Goal: Transaction & Acquisition: Obtain resource

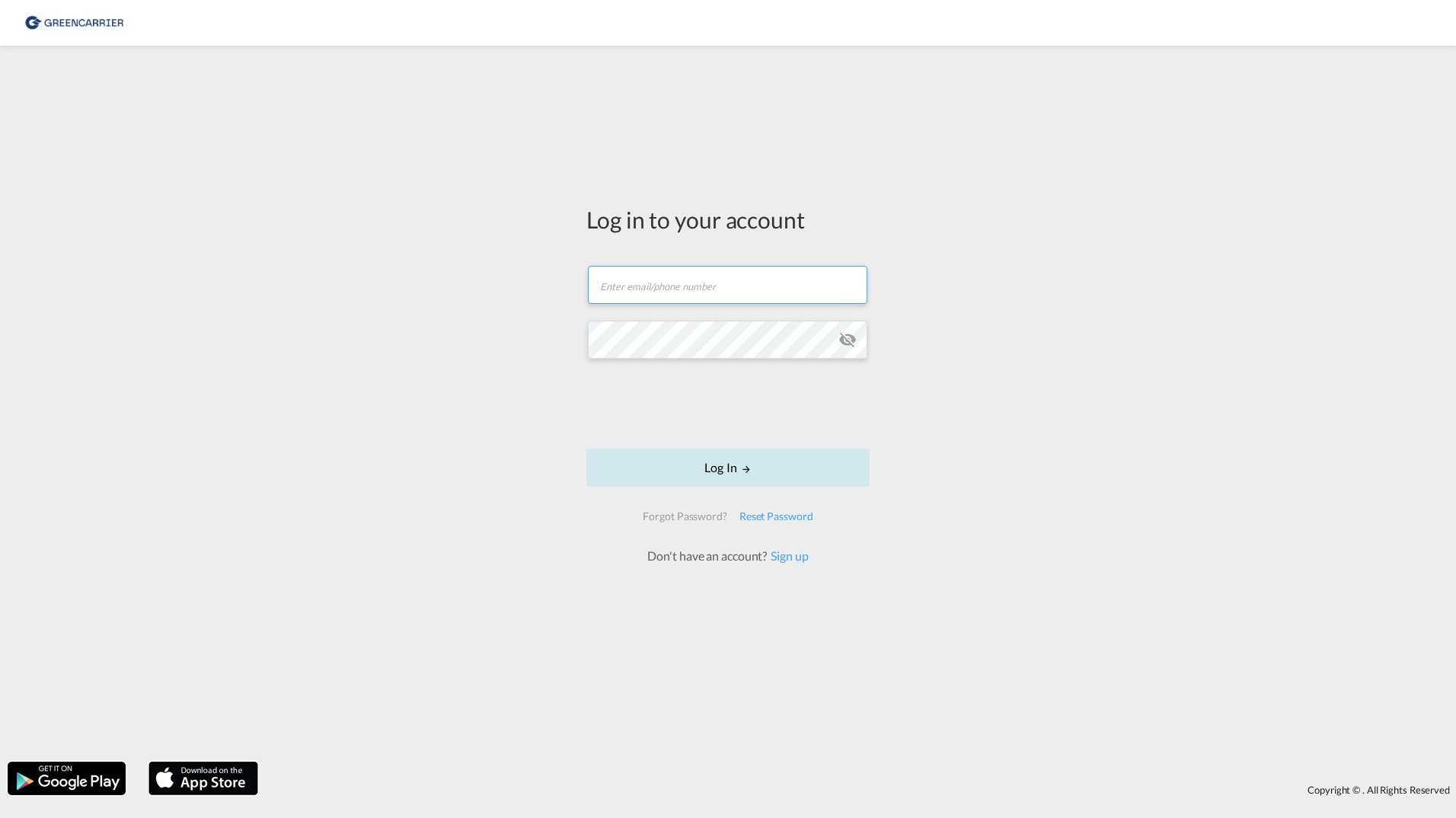
type input "[PERSON_NAME][EMAIL_ADDRESS][DOMAIN_NAME]"
click at [661, 461] on button "Log In" at bounding box center [728, 468] width 283 height 38
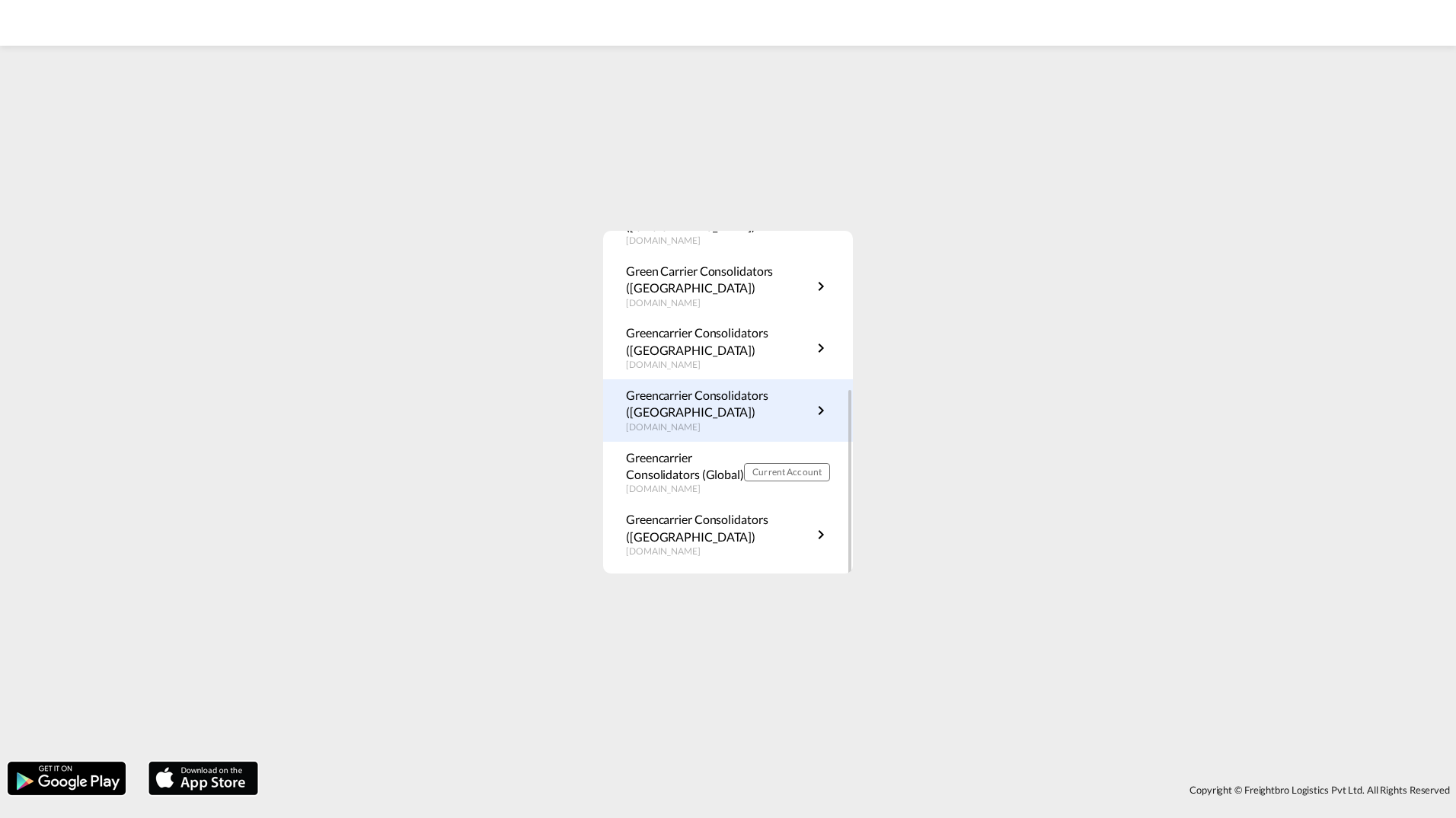
scroll to position [275, 0]
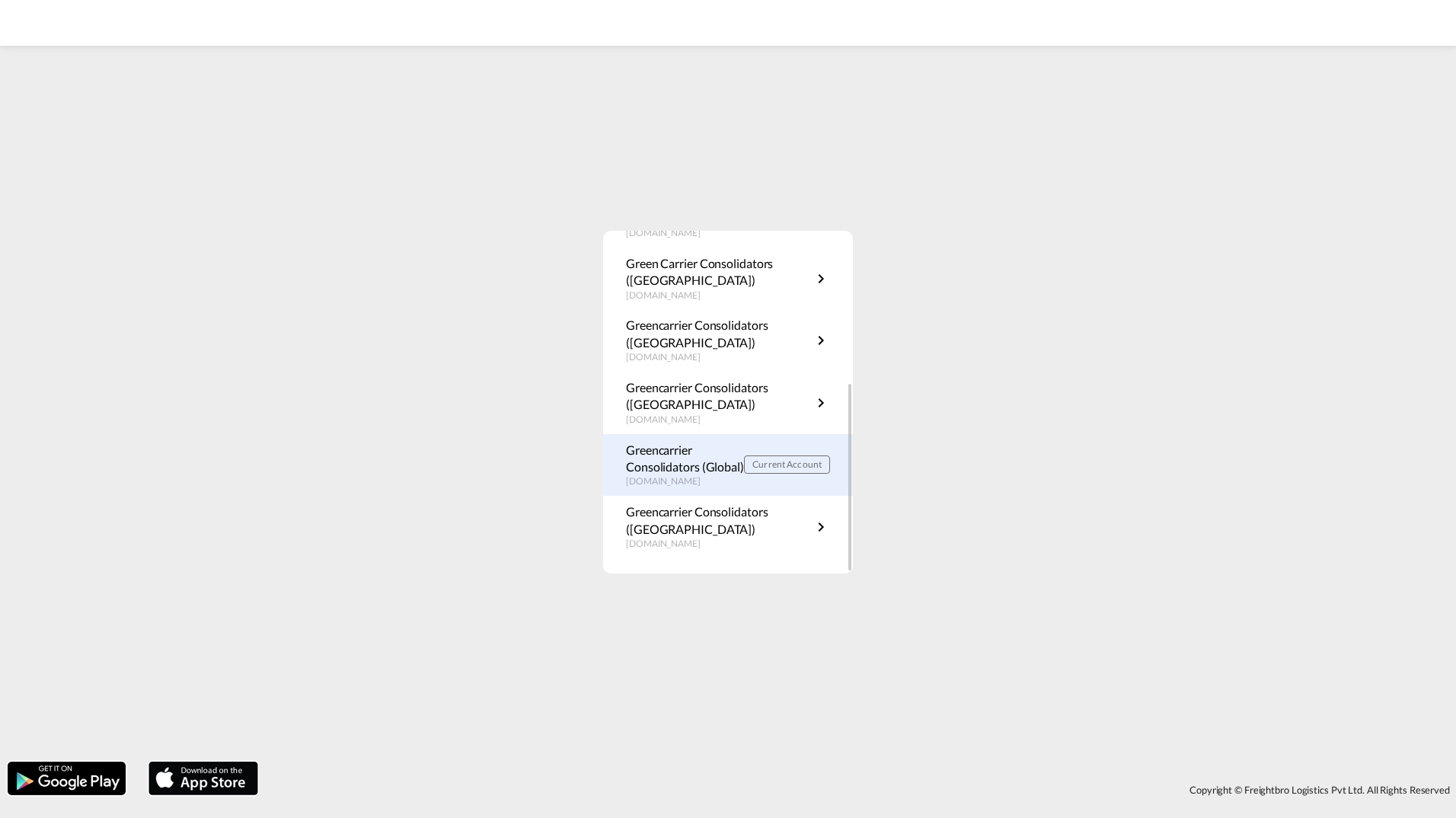
click at [715, 464] on p "Greencarrier Consolidators (Global)" at bounding box center [685, 459] width 118 height 34
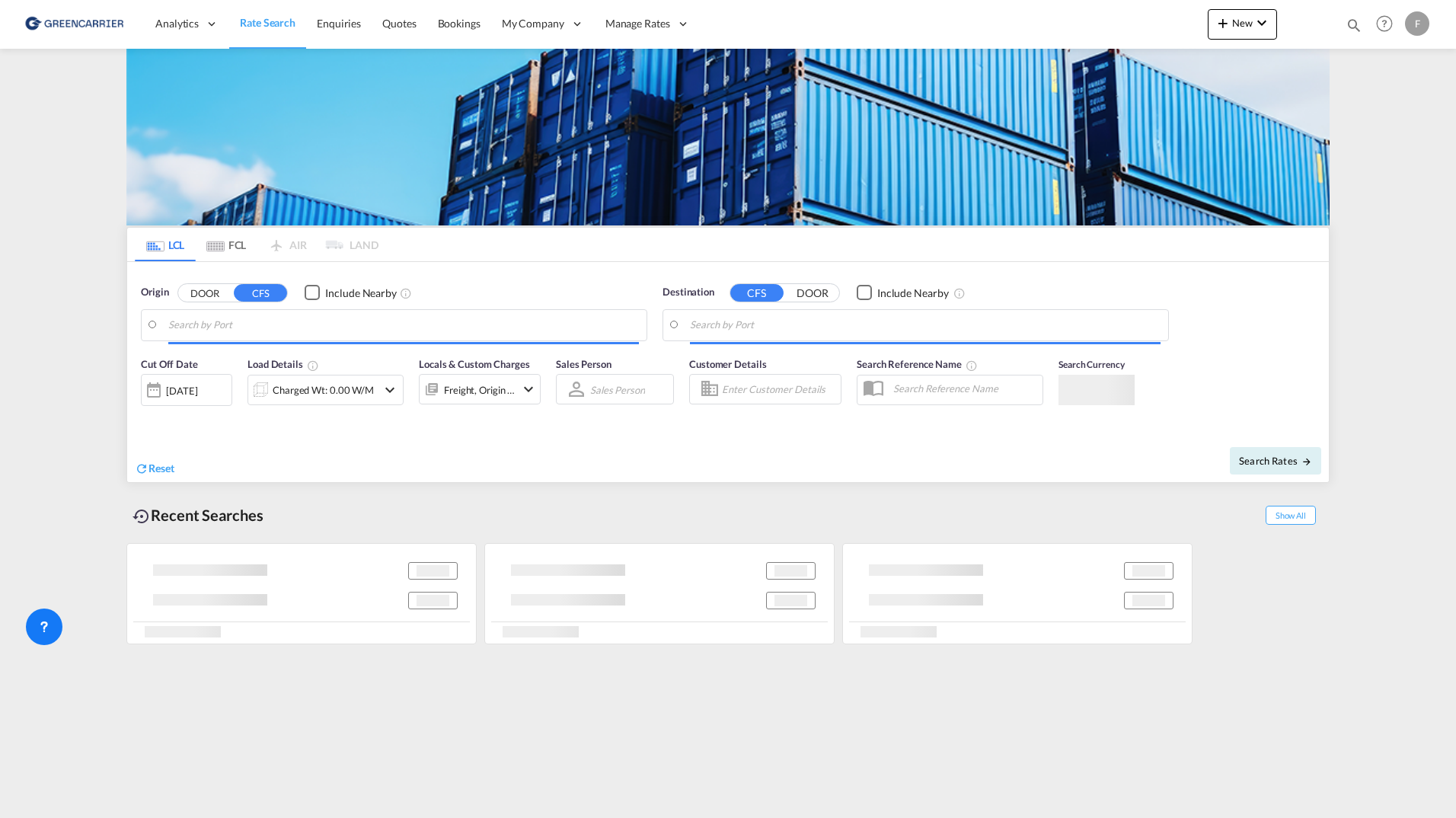
type input "DK-2700, Broenshoej, [GEOGRAPHIC_DATA], [GEOGRAPHIC_DATA]"
type input "[GEOGRAPHIC_DATA], SGSIN"
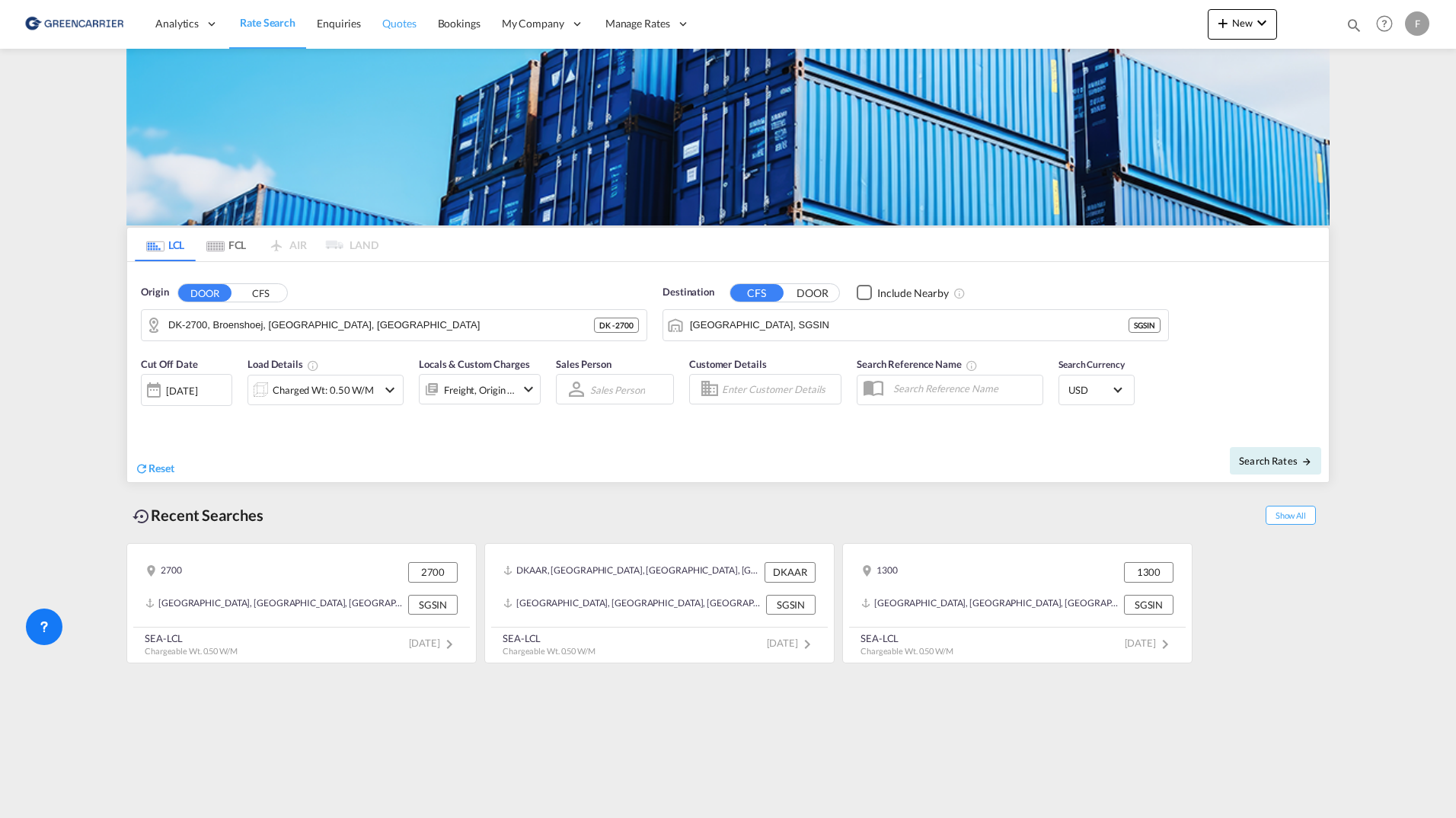
click at [417, 24] on link "Quotes" at bounding box center [399, 24] width 55 height 50
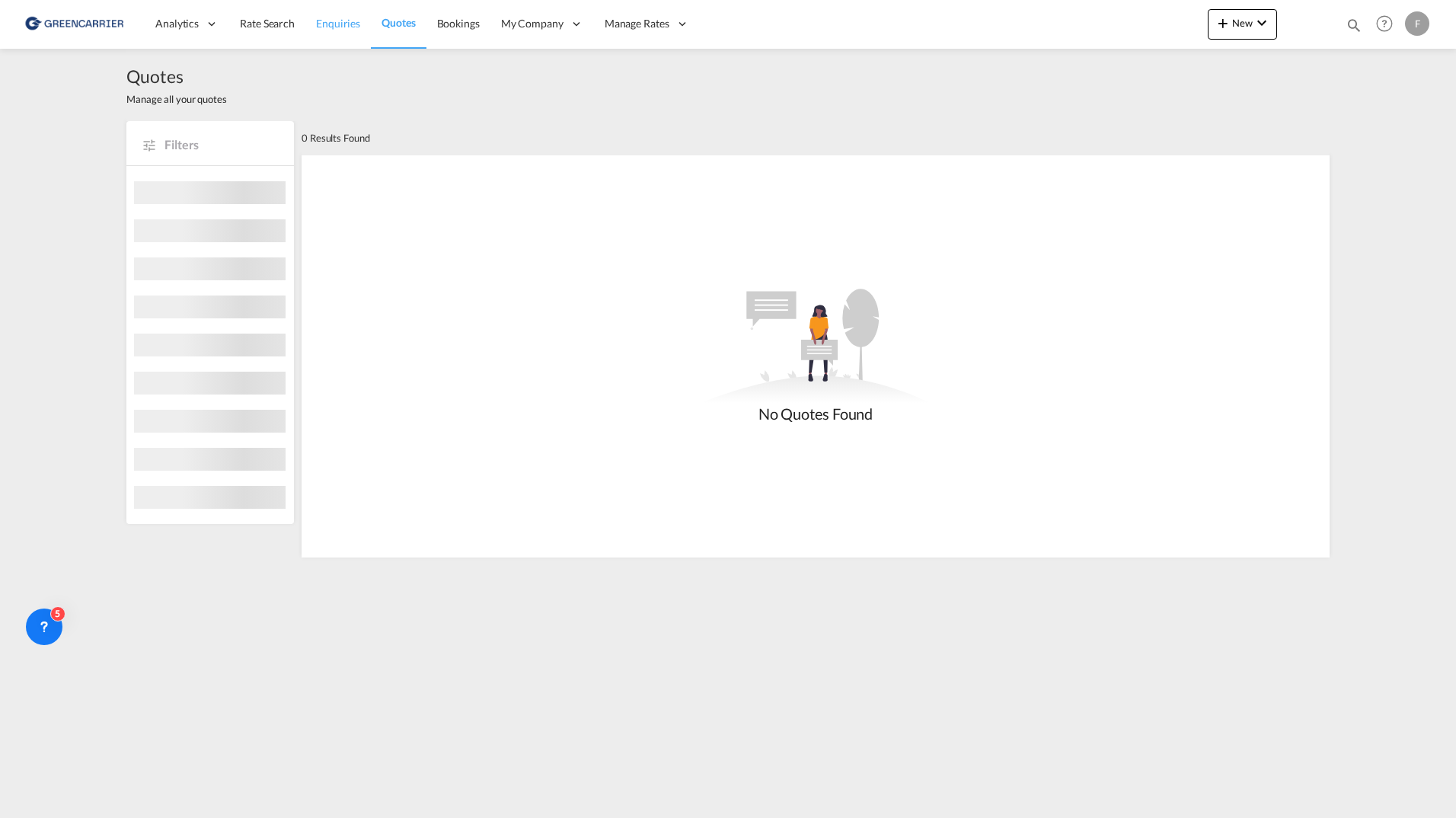
click at [335, 26] on span "Enquiries" at bounding box center [338, 24] width 44 height 13
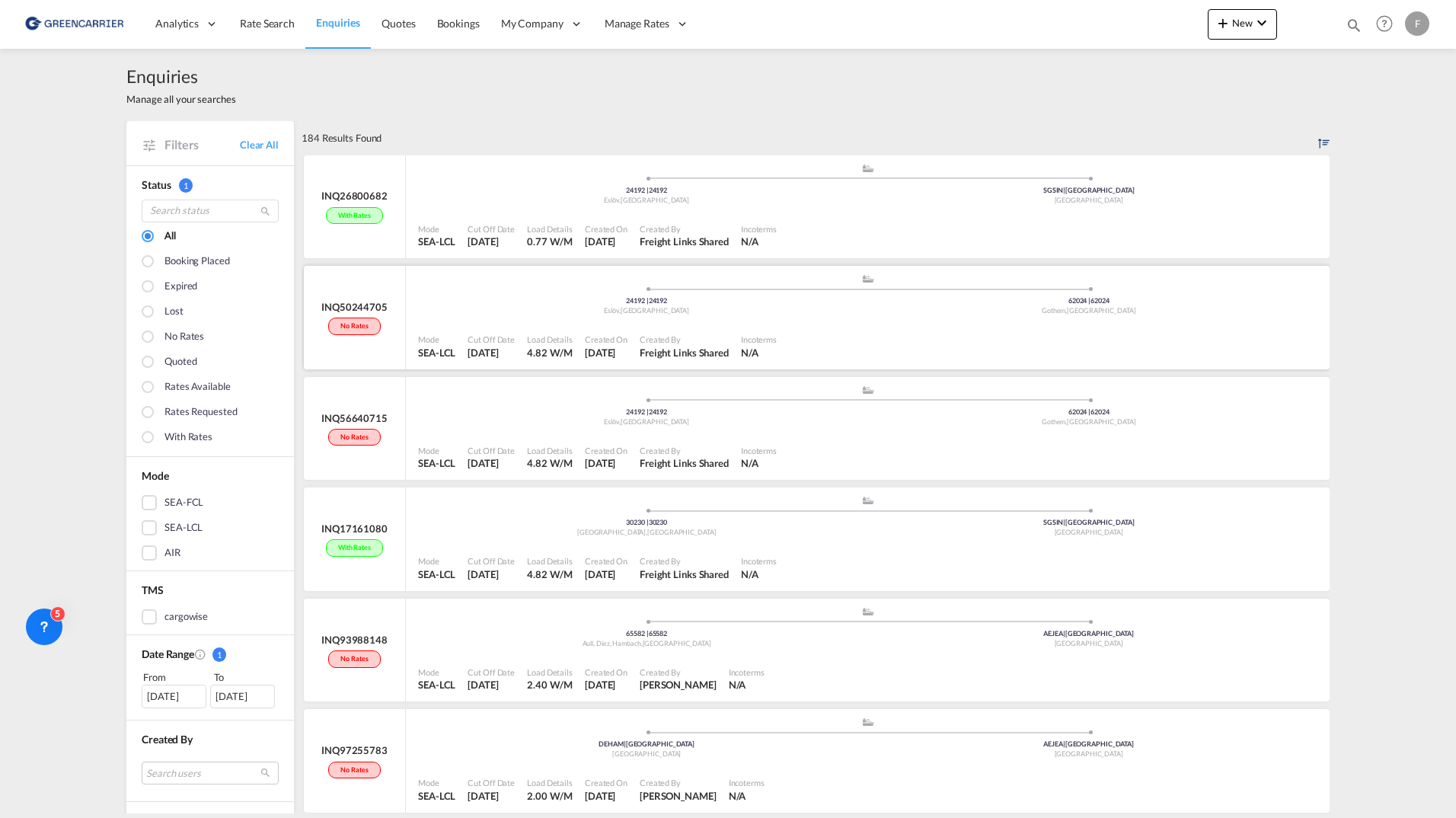
click at [506, 319] on div ".a{fill:#aaa8ad;} .a{fill:#aaa8ad;} 24192 | 24192 Eslöv , Sweden 62024 | 62024 …" at bounding box center [868, 296] width 899 height 46
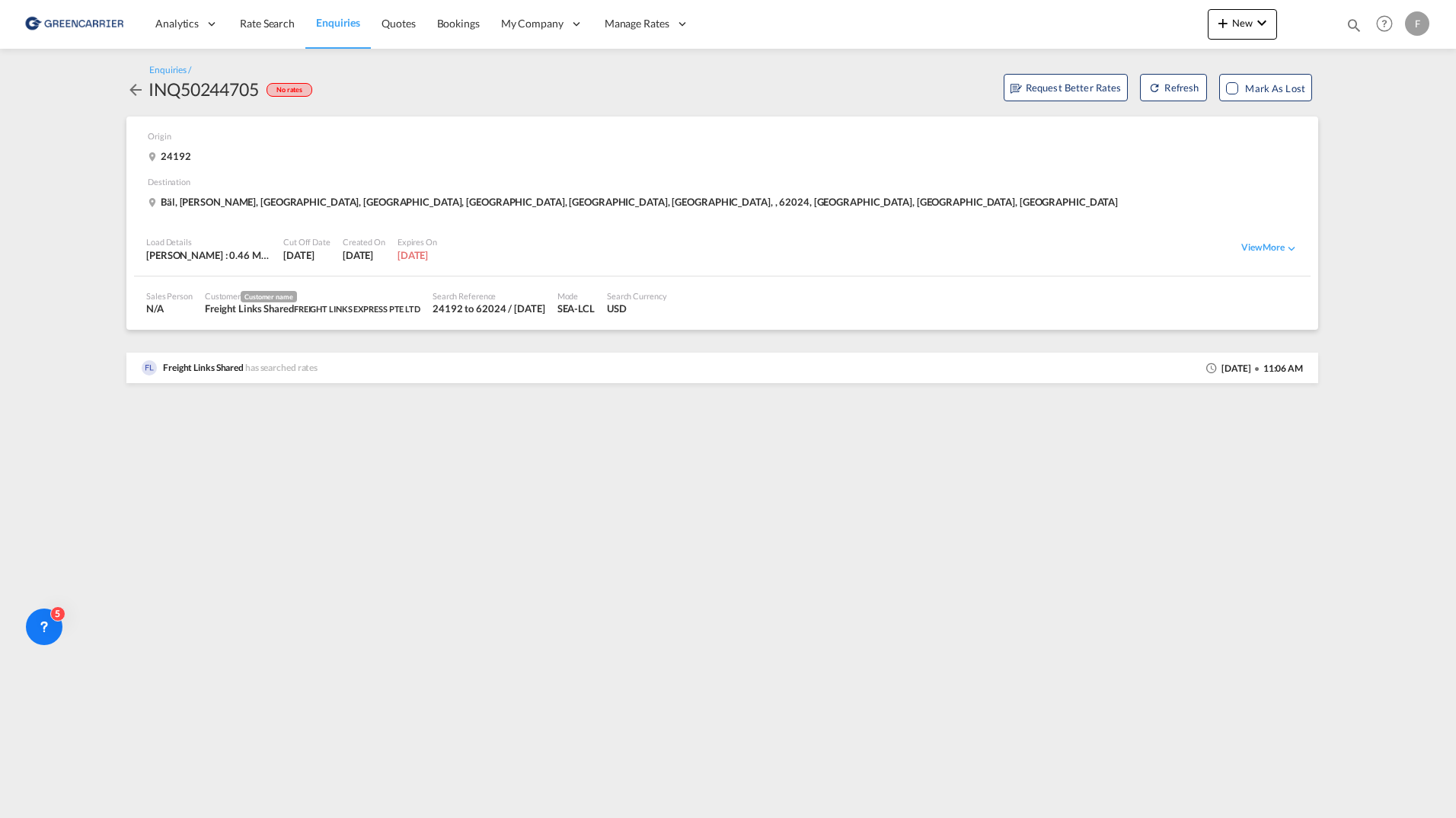
click at [130, 88] on md-icon "icon-arrow-left" at bounding box center [136, 90] width 18 height 18
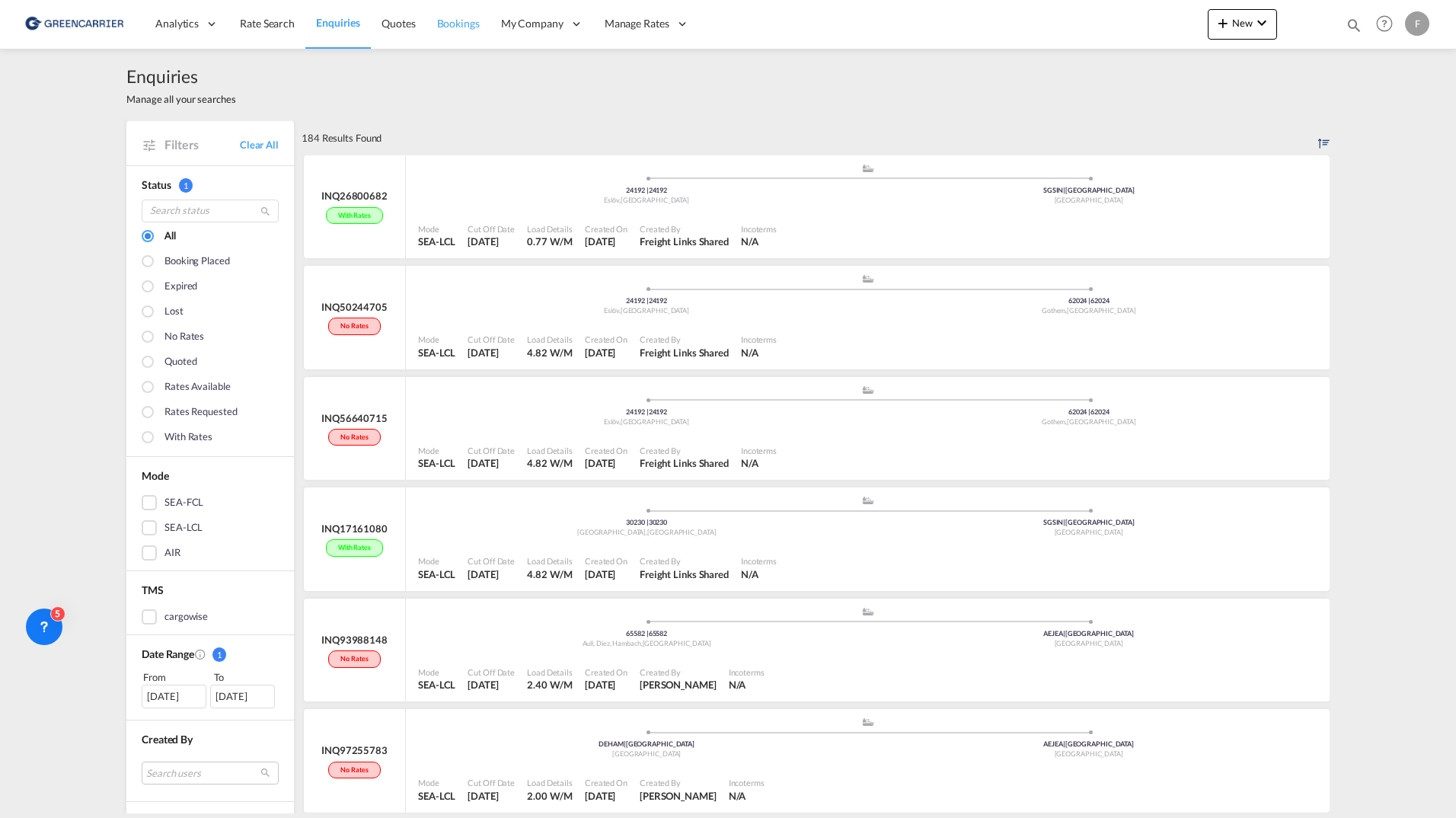
click at [447, 23] on span "Bookings" at bounding box center [458, 24] width 43 height 13
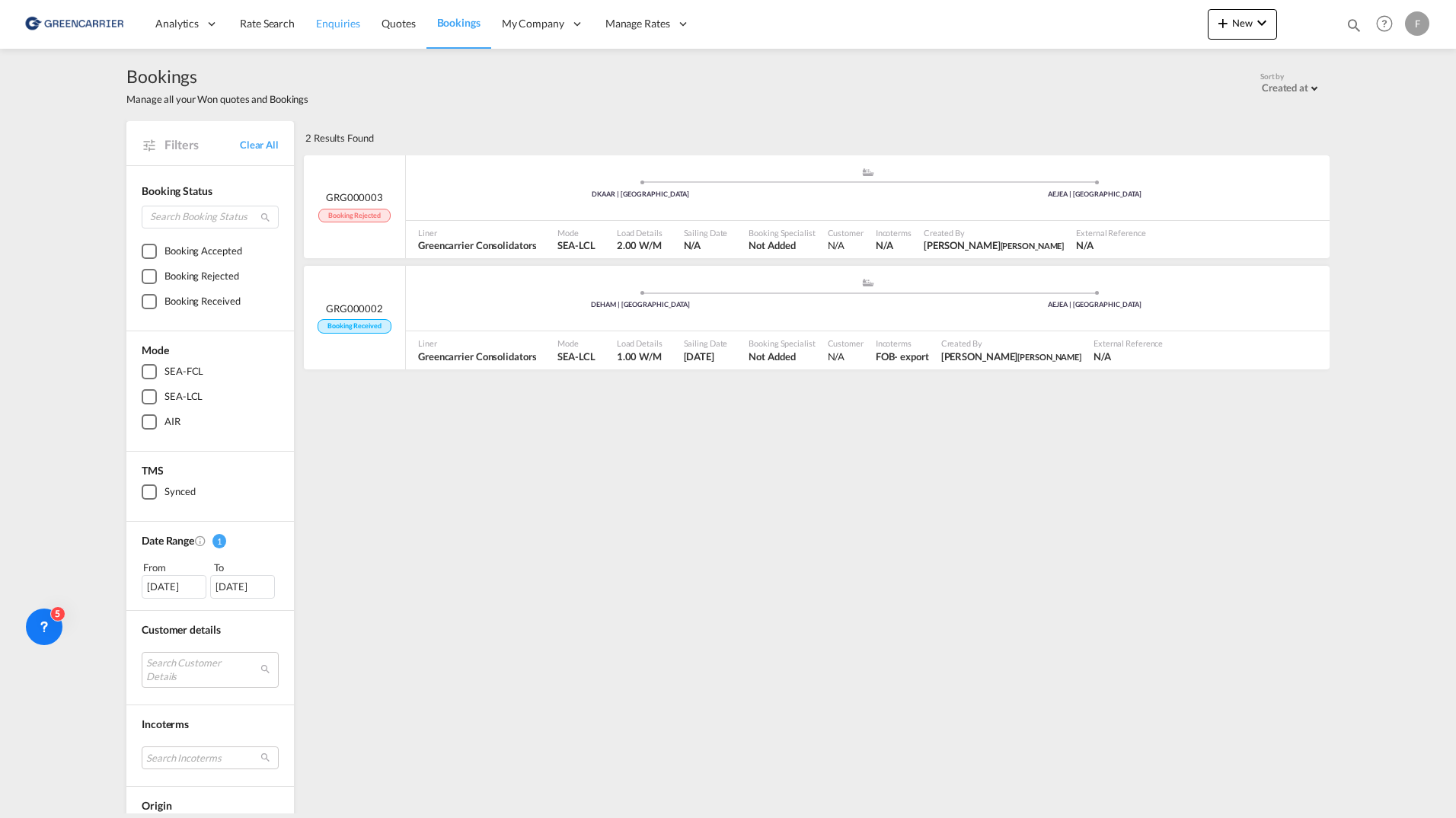
click at [306, 33] on link "Enquiries" at bounding box center [338, 24] width 65 height 50
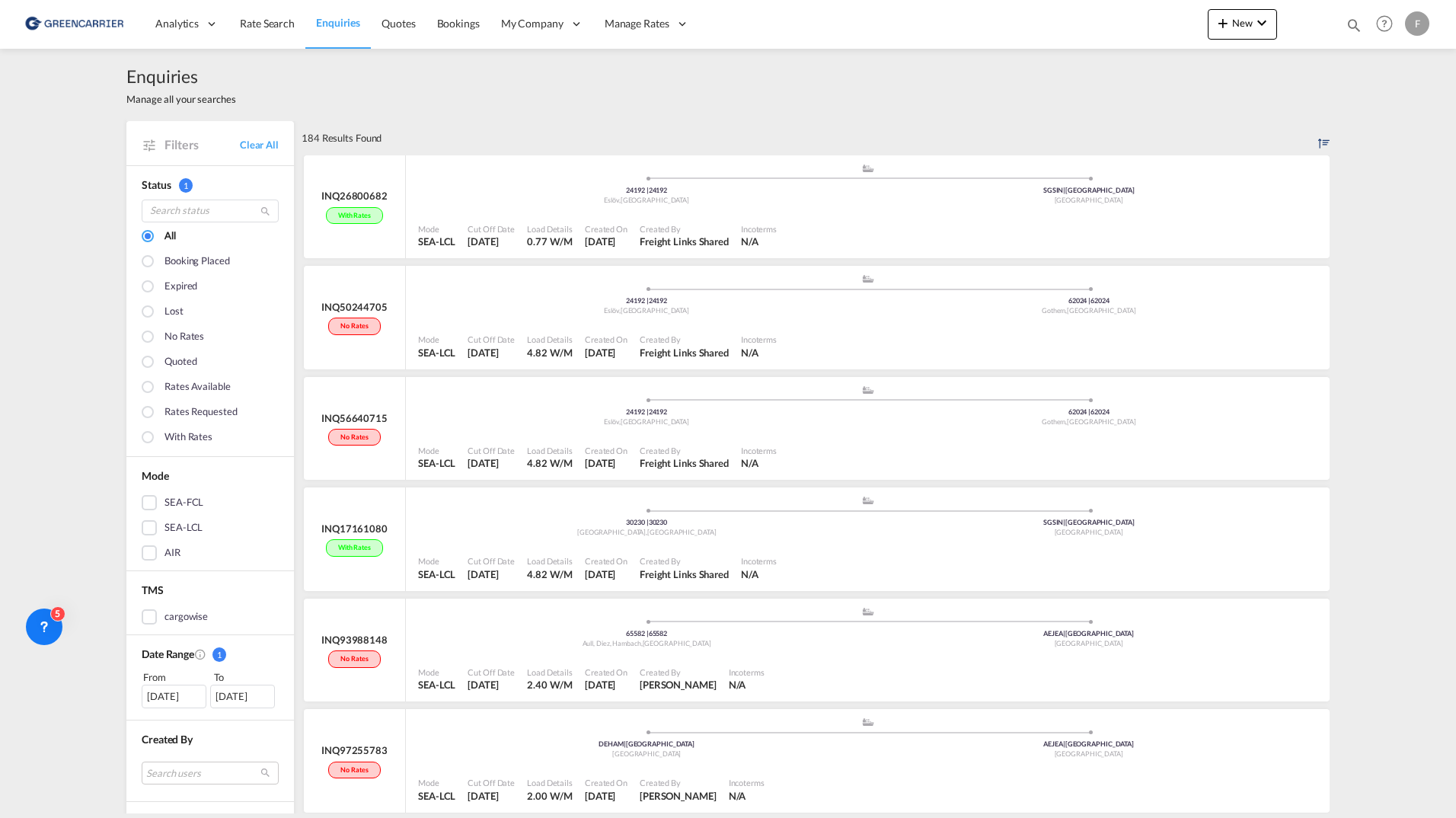
click at [1023, 108] on div "Enquiries Manage all your searches" at bounding box center [728, 85] width 1204 height 72
click at [988, 208] on div ".a{fill:#aaa8ad;} .a{fill:#aaa8ad;} 24192 | 24192 Eslöv , [GEOGRAPHIC_DATA] SGS…" at bounding box center [868, 185] width 899 height 46
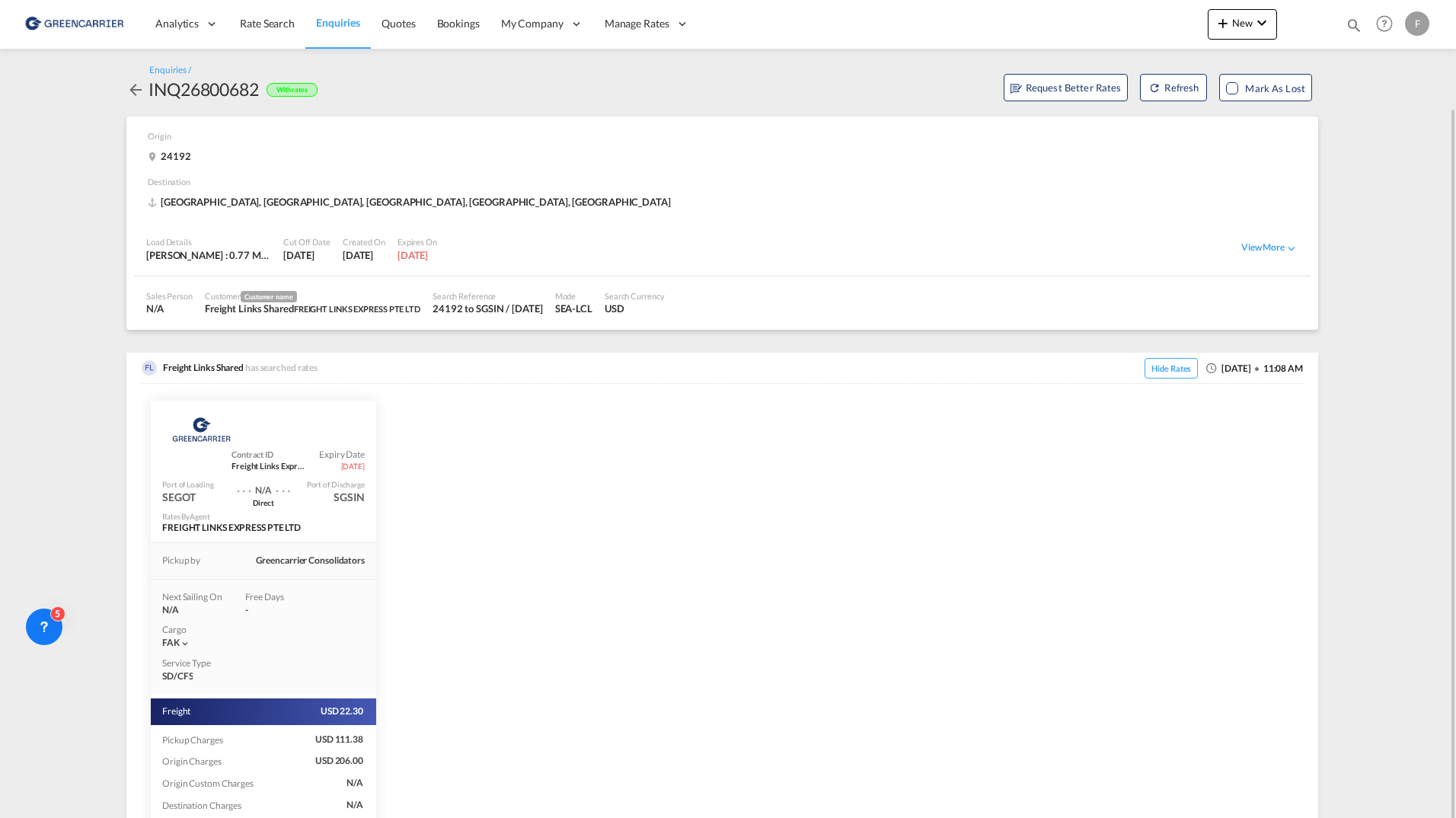
scroll to position [108, 0]
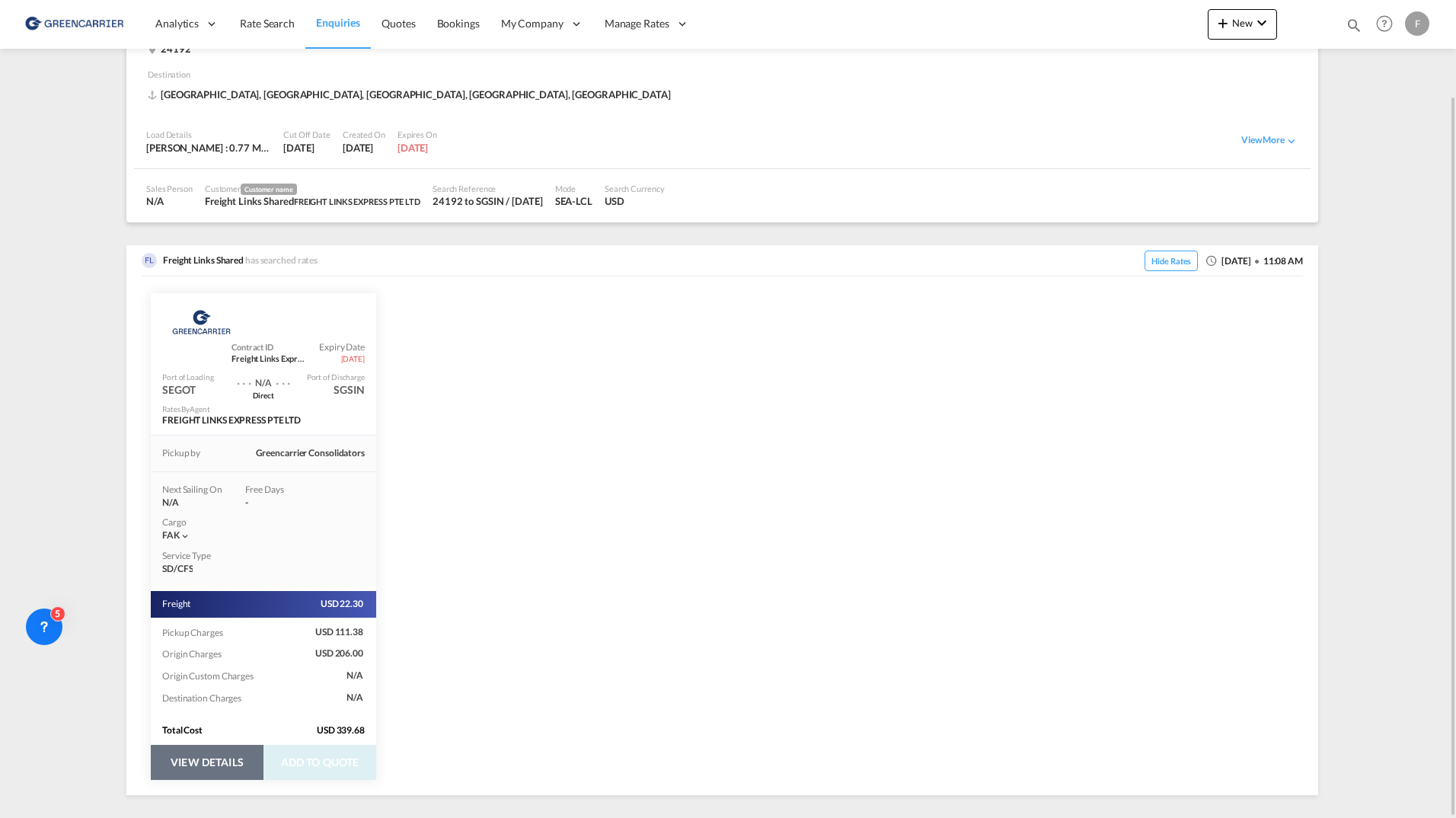
click at [229, 763] on button "VIEW DETAILS" at bounding box center [207, 762] width 113 height 35
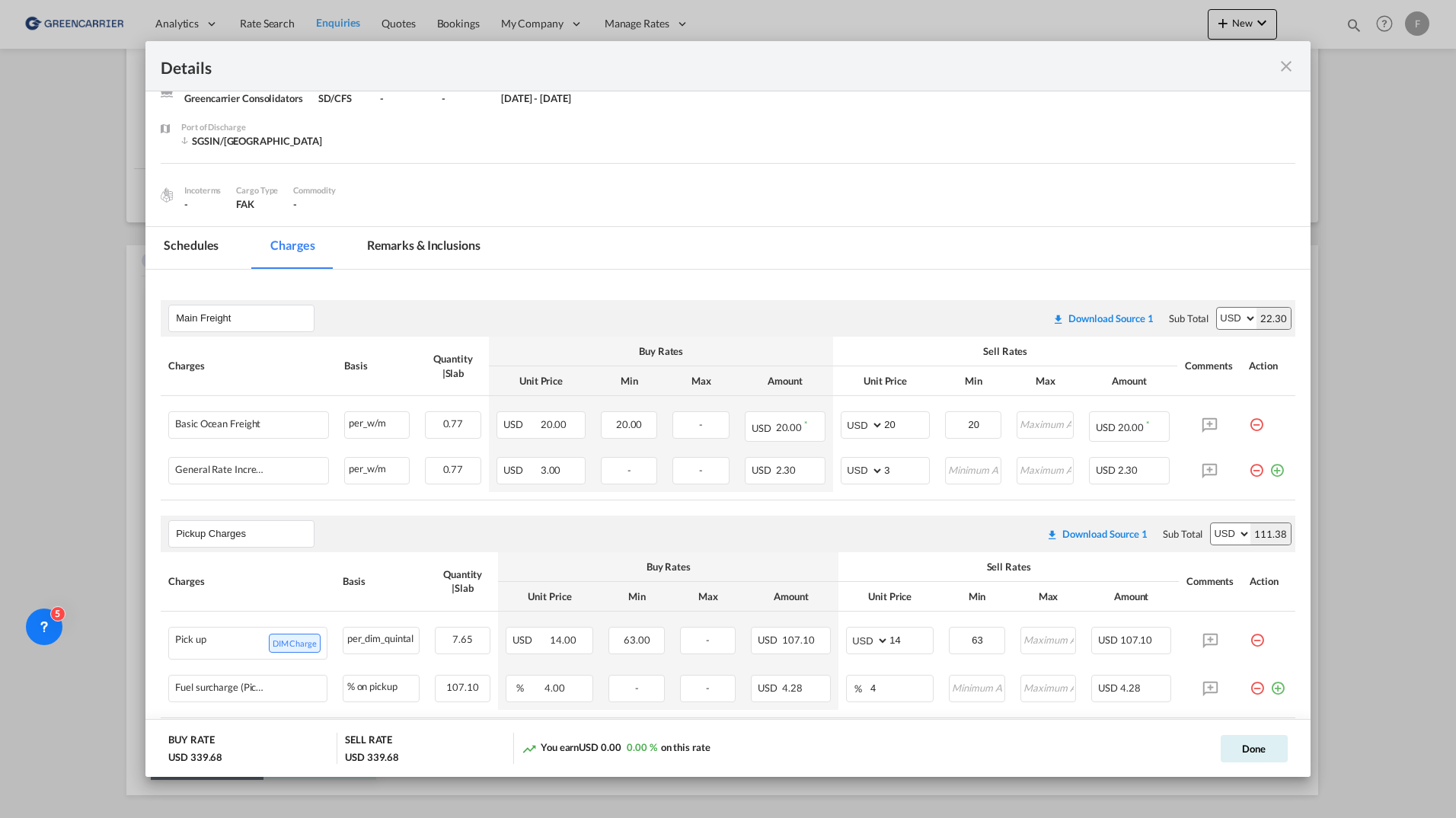
scroll to position [0, 0]
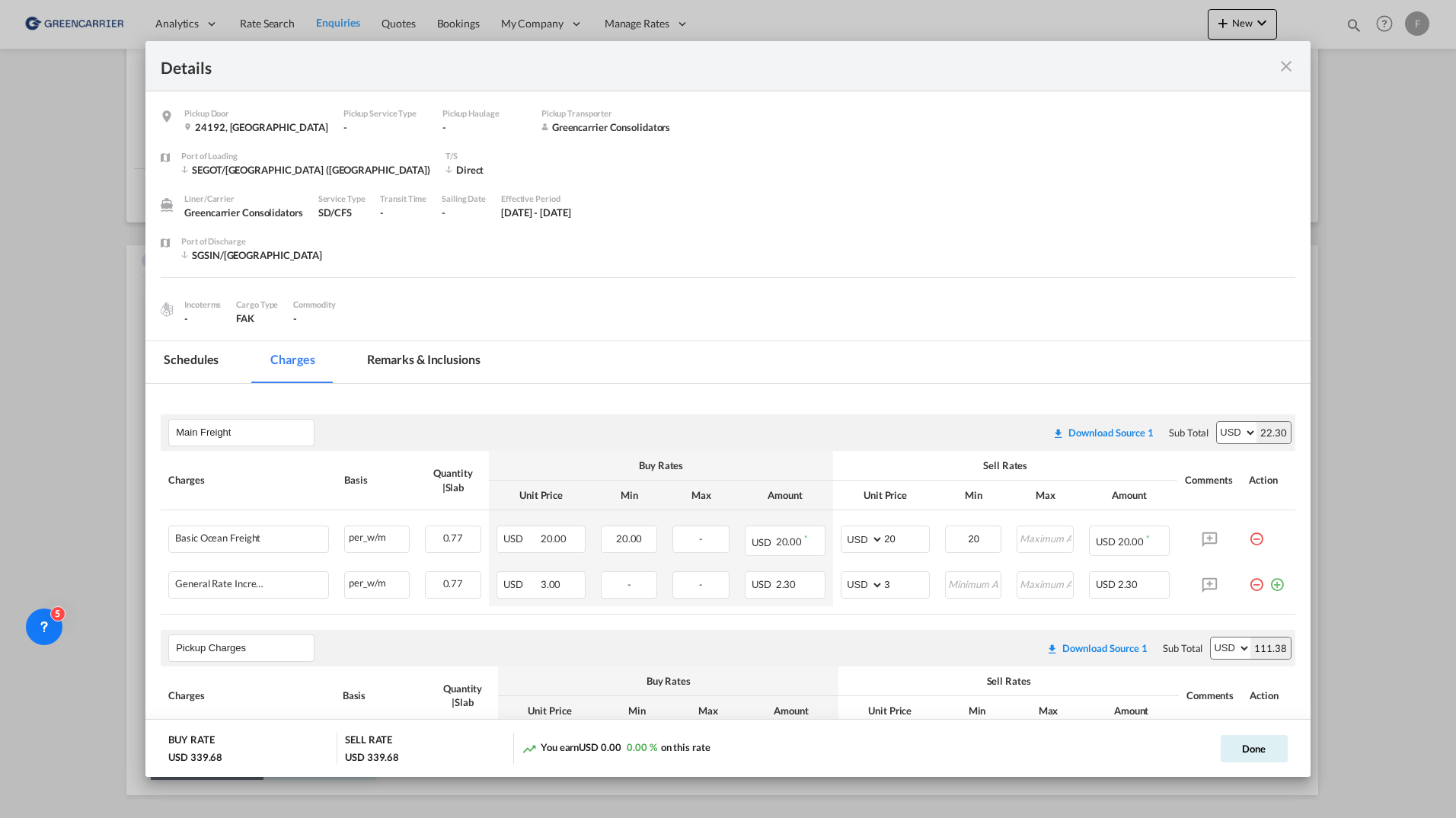
click at [30, 224] on div "Details Pickup Door 24192, Sweden Pickup Service Type - Pickup Haulage - Pickup…" at bounding box center [728, 409] width 1456 height 818
click at [41, 214] on div "Details Pickup Door 24192, Sweden Pickup Service Type - Pickup Haulage - Pickup…" at bounding box center [728, 409] width 1456 height 818
drag, startPoint x: 1279, startPoint y: 62, endPoint x: 1286, endPoint y: 68, distance: 9.2
click at [1280, 62] on md-icon "icon-close fg-AAA8AD m-0 cursor" at bounding box center [1287, 66] width 18 height 18
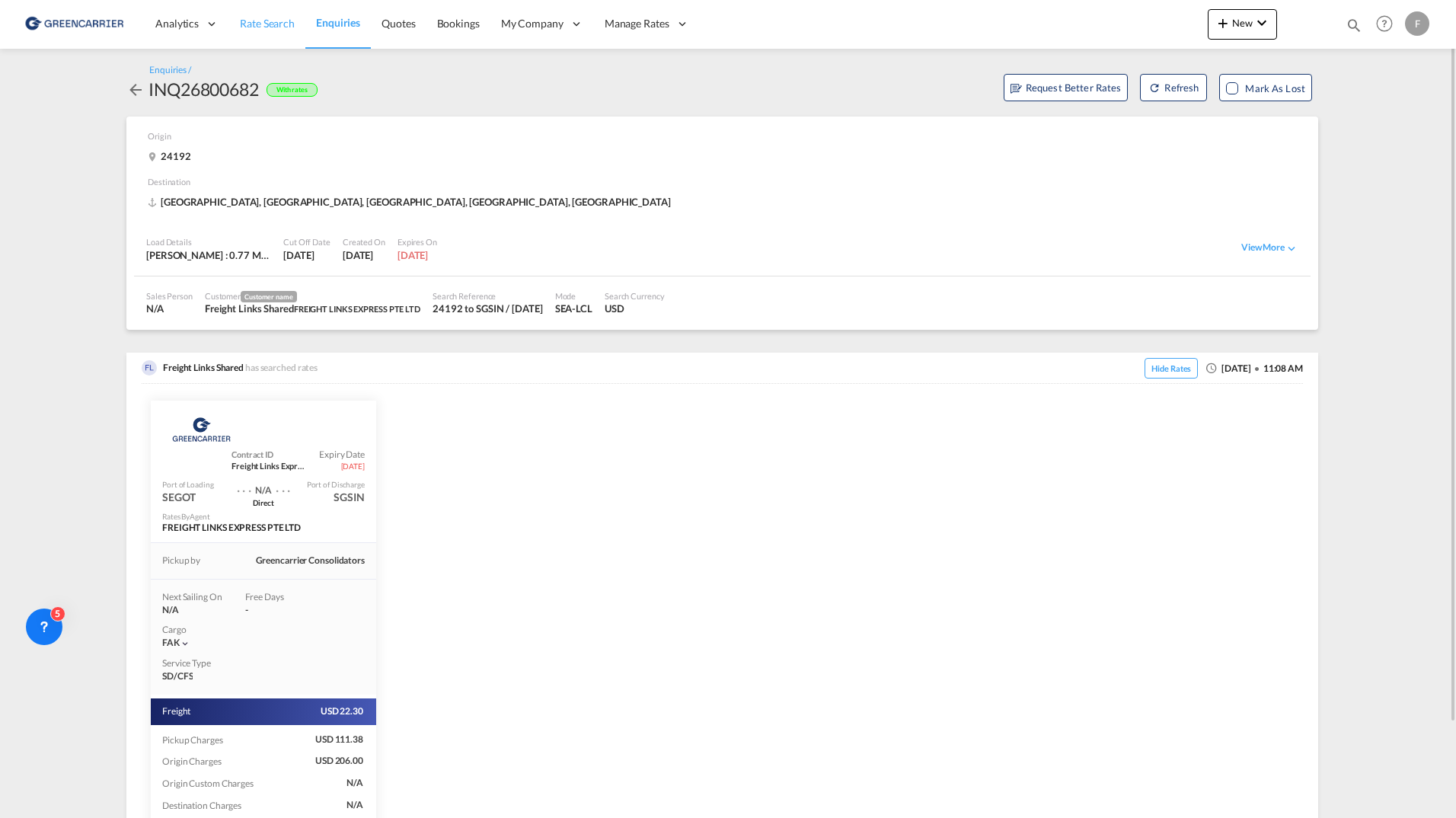
click at [271, 21] on span "Rate Search" at bounding box center [267, 24] width 55 height 13
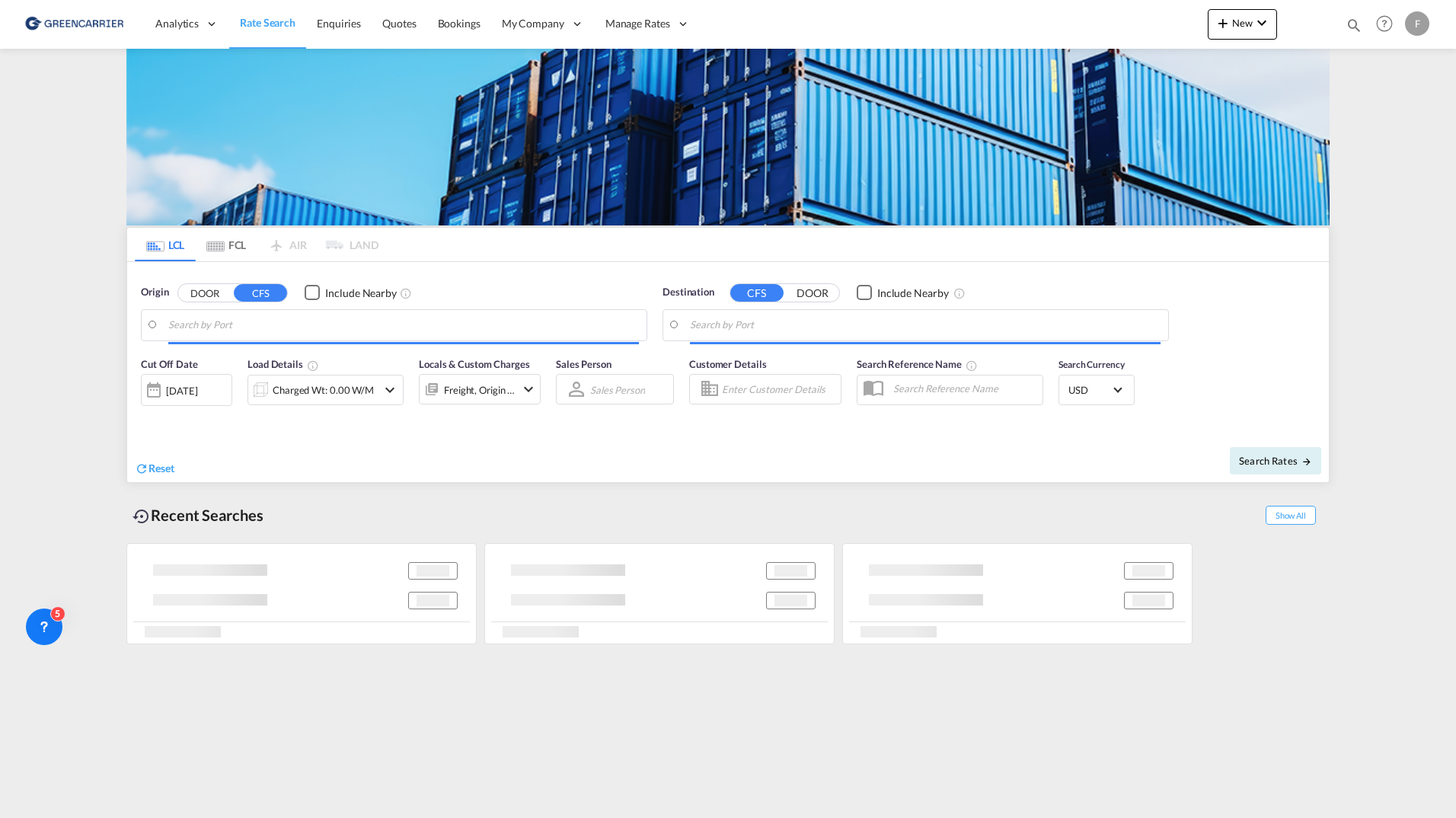
click at [286, 331] on input "Search by Port" at bounding box center [404, 325] width 471 height 23
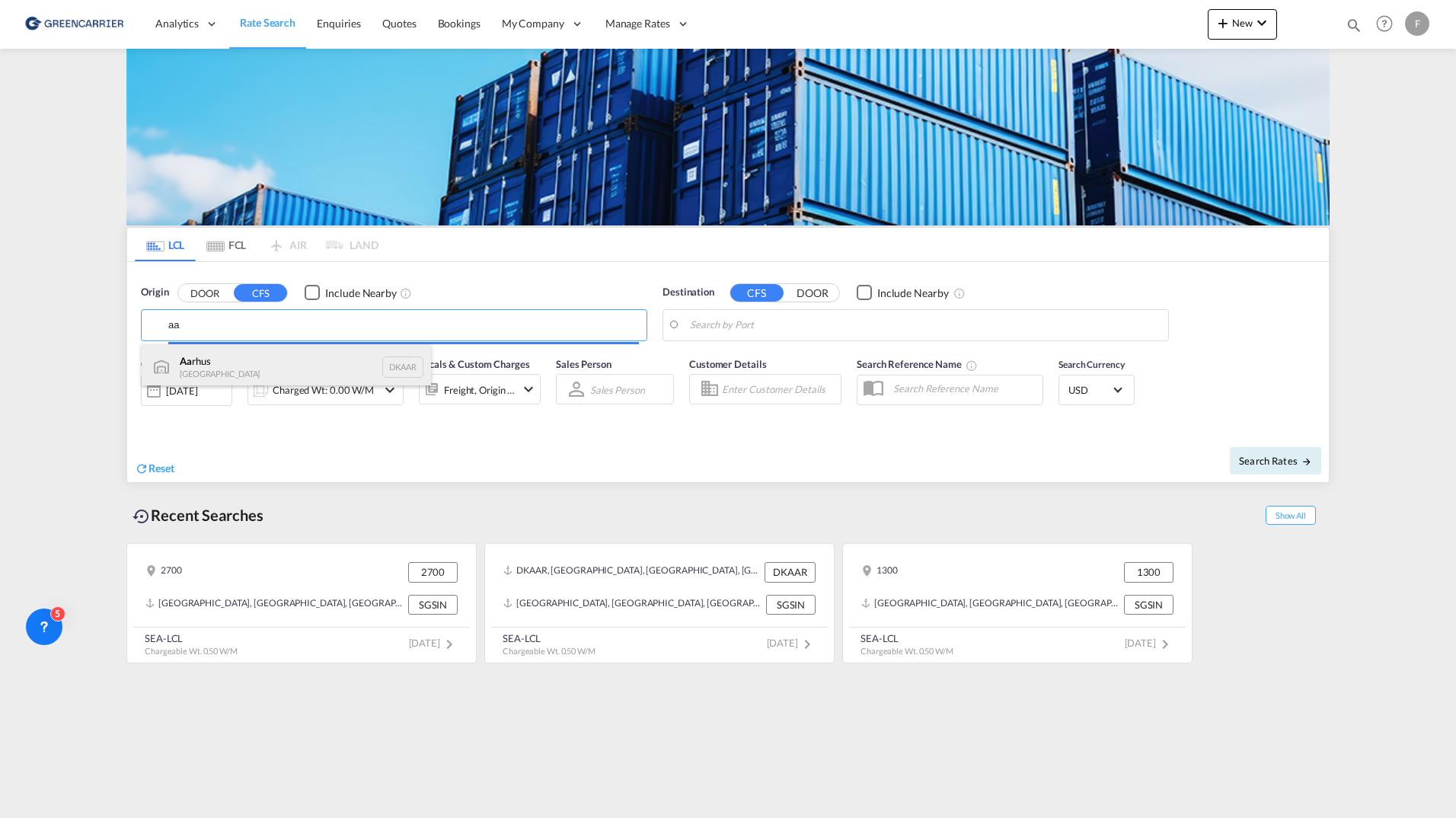
click at [275, 374] on div "Aa rhus Denmark DKAAR" at bounding box center [287, 366] width 290 height 46
type input "Aarhus, DKAAR"
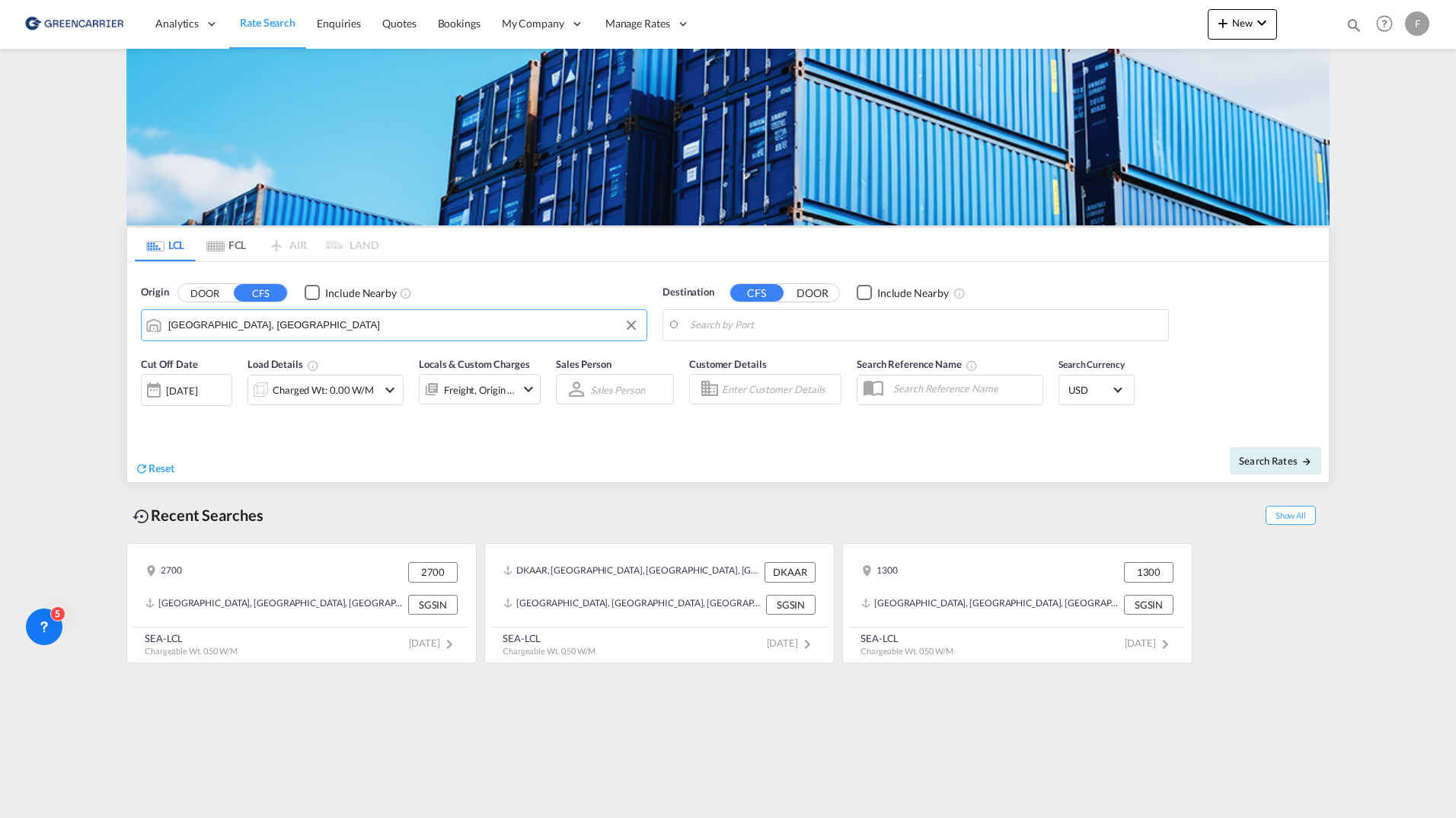
click at [867, 320] on body "Analytics Reports Dashboard Rate Search Enquiries Quotes Bookings" at bounding box center [728, 409] width 1456 height 818
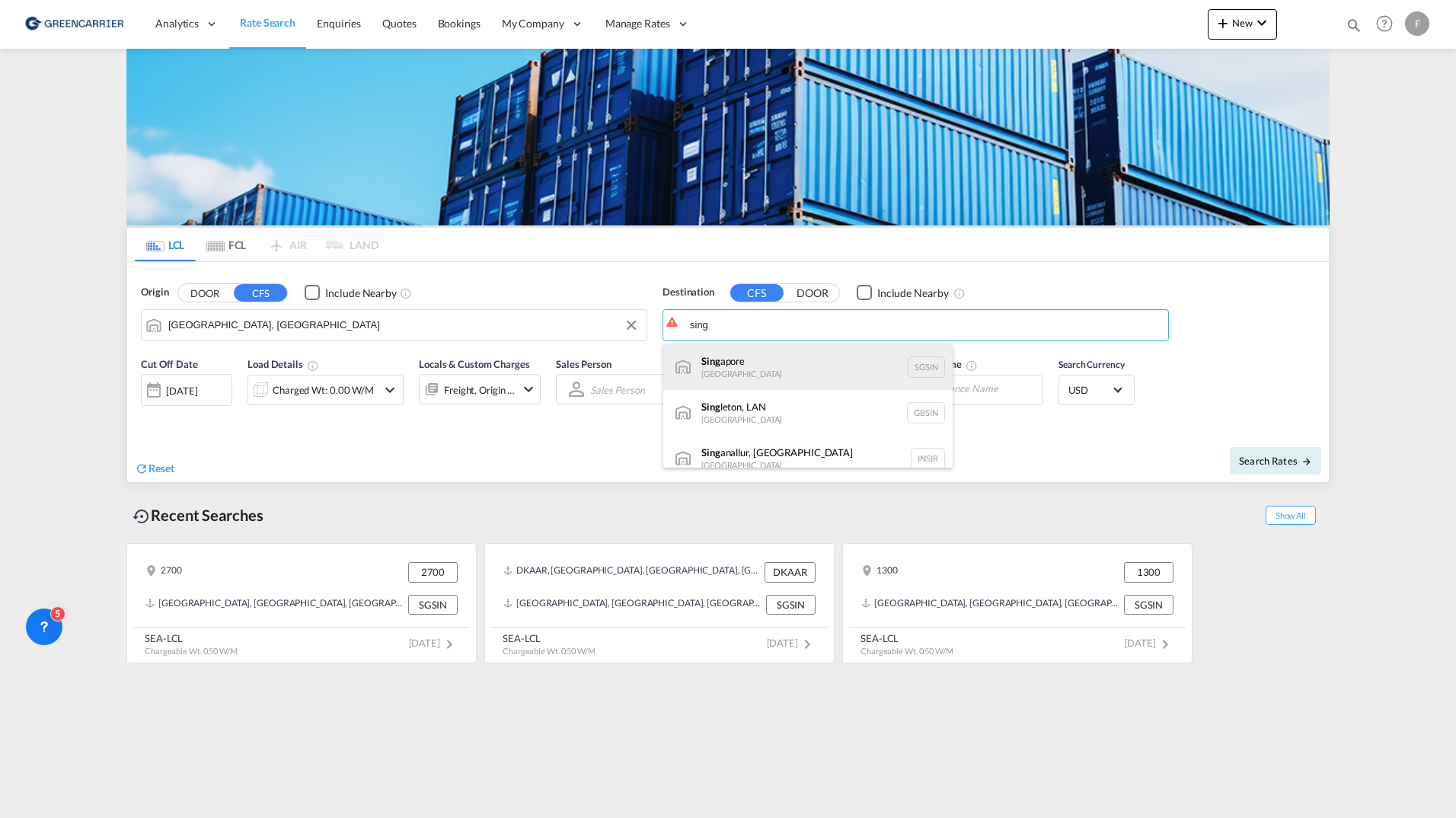
click at [785, 368] on div "Sing apore Singapore SGSIN" at bounding box center [808, 366] width 290 height 46
type input "Singapore, SGSIN"
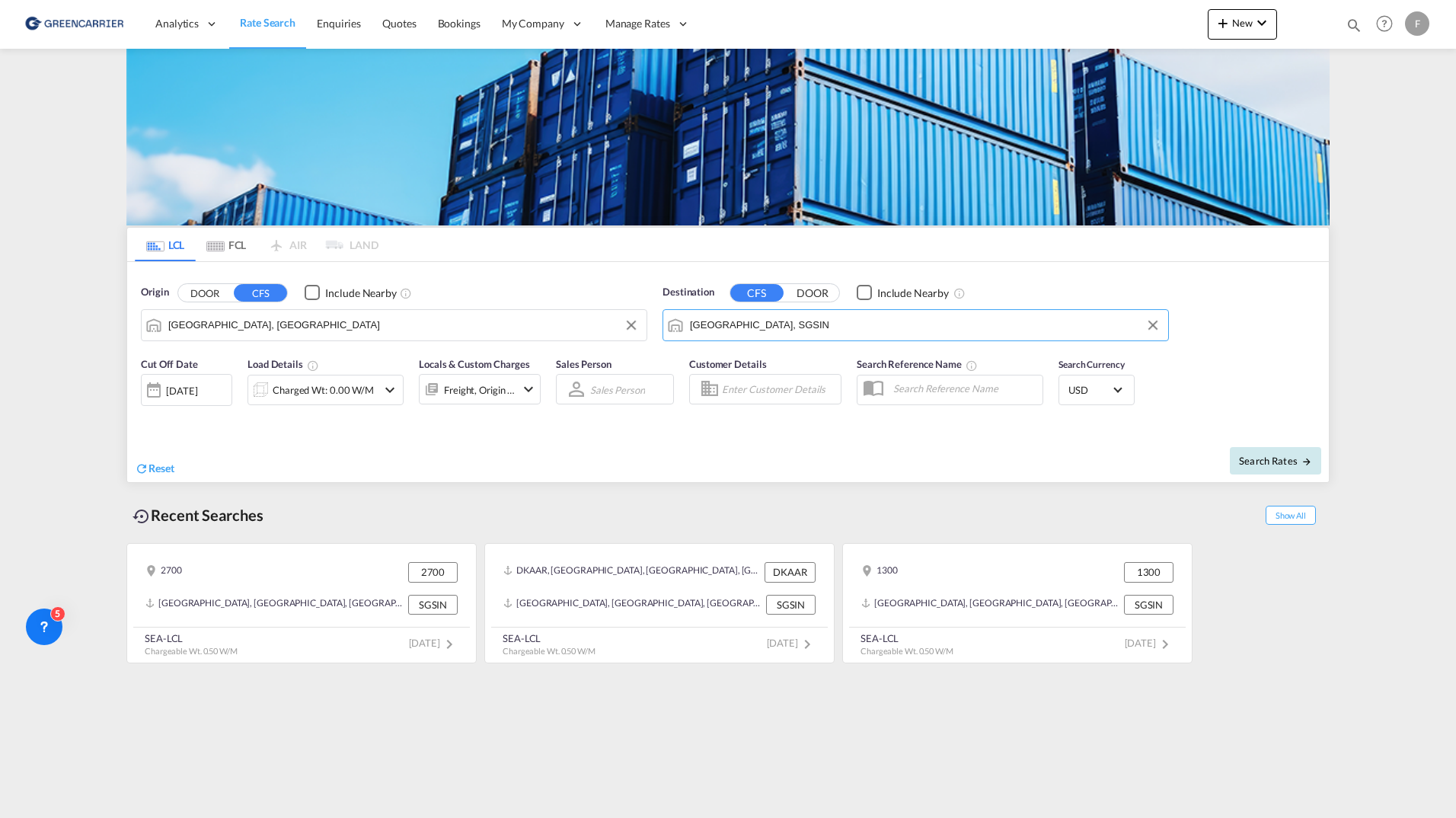
click at [1250, 464] on span "Search Rates" at bounding box center [1275, 461] width 73 height 12
click at [357, 397] on div "Charged Wt: 0.00 W/M" at bounding box center [326, 390] width 101 height 22
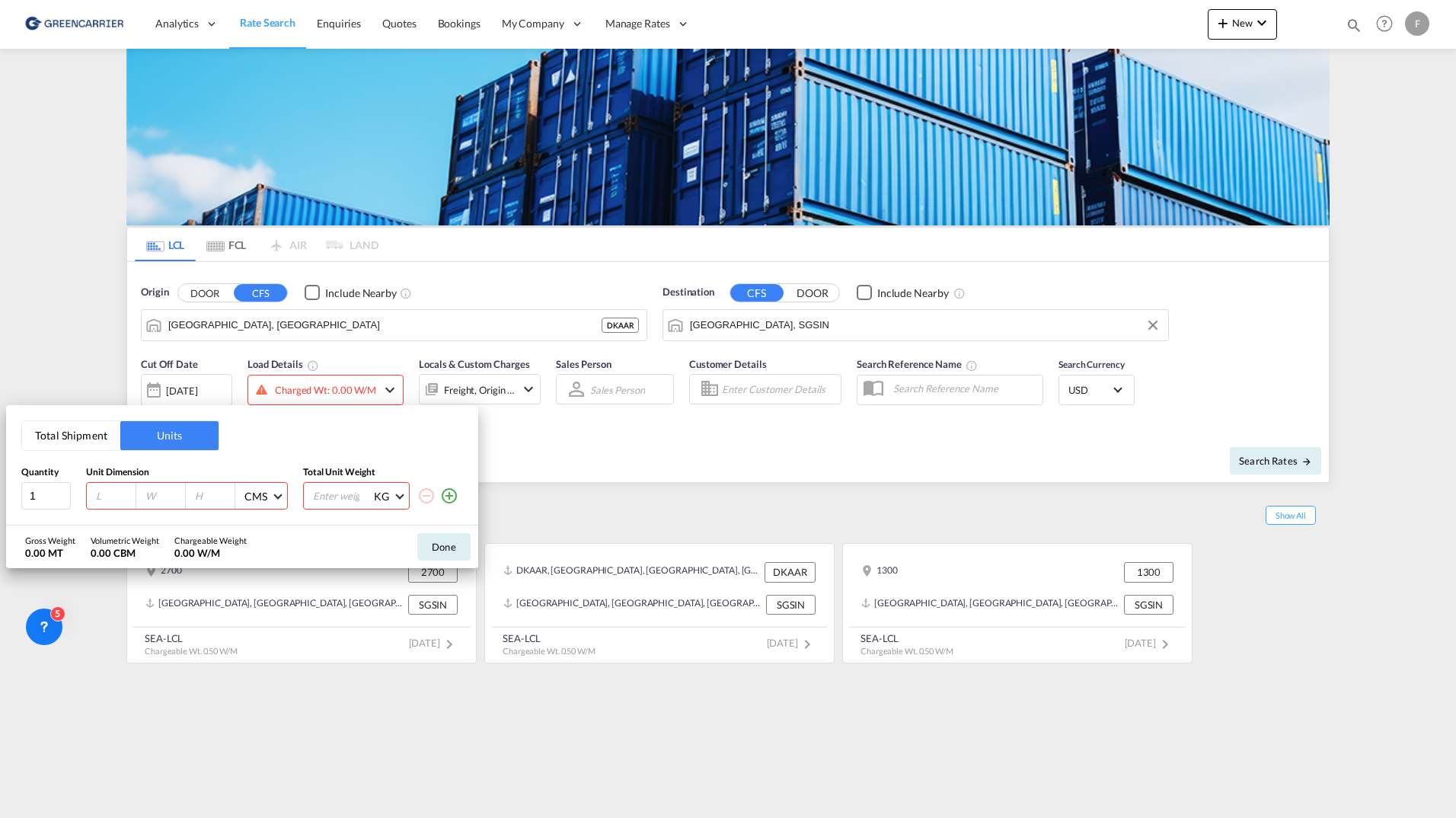
click at [71, 434] on button "Total Shipment" at bounding box center [71, 435] width 99 height 29
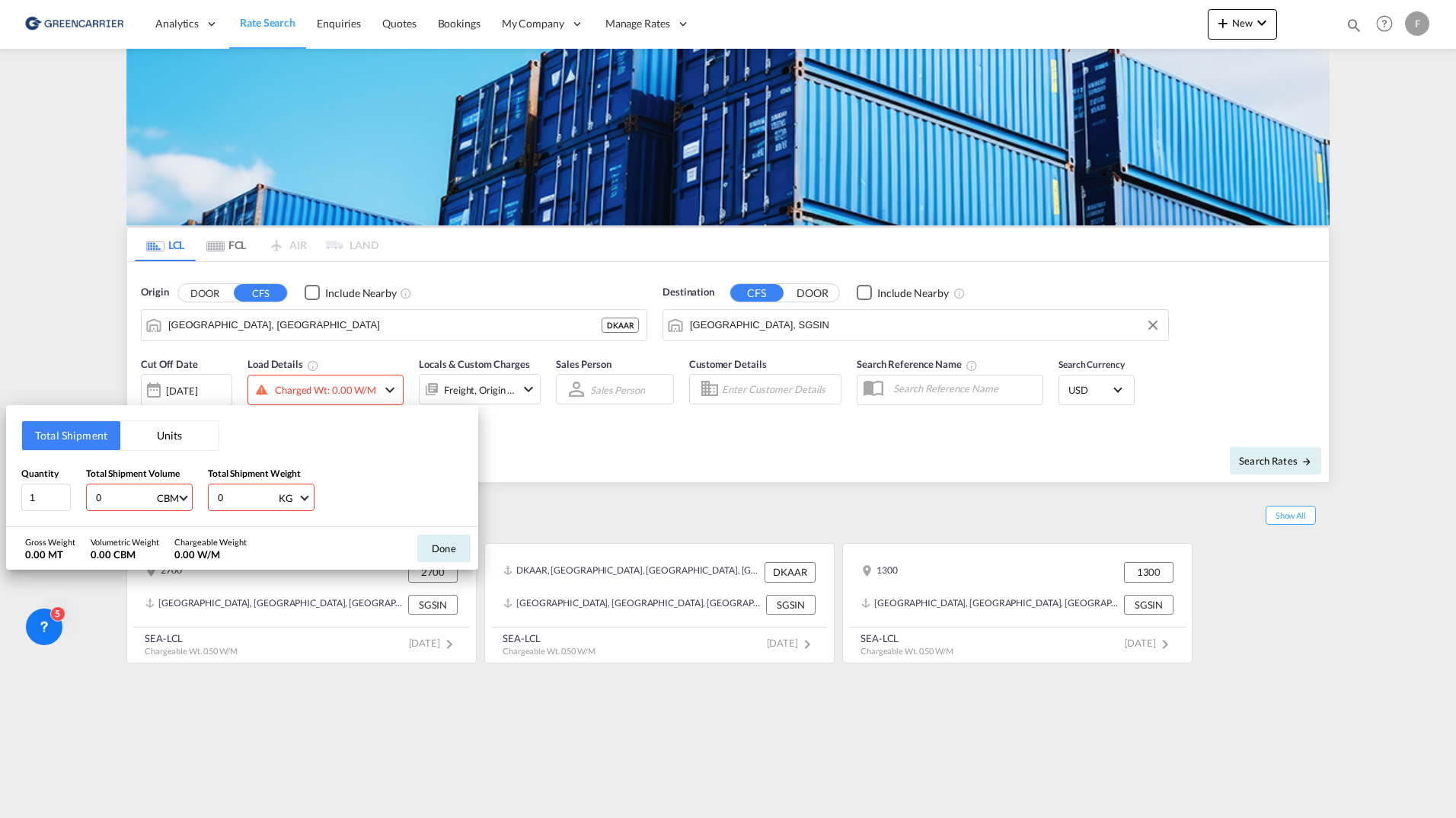
drag, startPoint x: 100, startPoint y: 494, endPoint x: 84, endPoint y: 493, distance: 16.0
click at [84, 493] on div "Quantity 1 Total Shipment Volume 0 CBM CBM CFT Total Shipment Weight 0 KG KG LB" at bounding box center [243, 489] width 442 height 46
type input "4"
drag, startPoint x: 229, startPoint y: 508, endPoint x: 213, endPoint y: 500, distance: 17.9
click at [194, 497] on div "Quantity 1 Total Shipment Volume 4 CBM CBM CFT Total Shipment Weight 0 KG KG LB" at bounding box center [243, 489] width 442 height 46
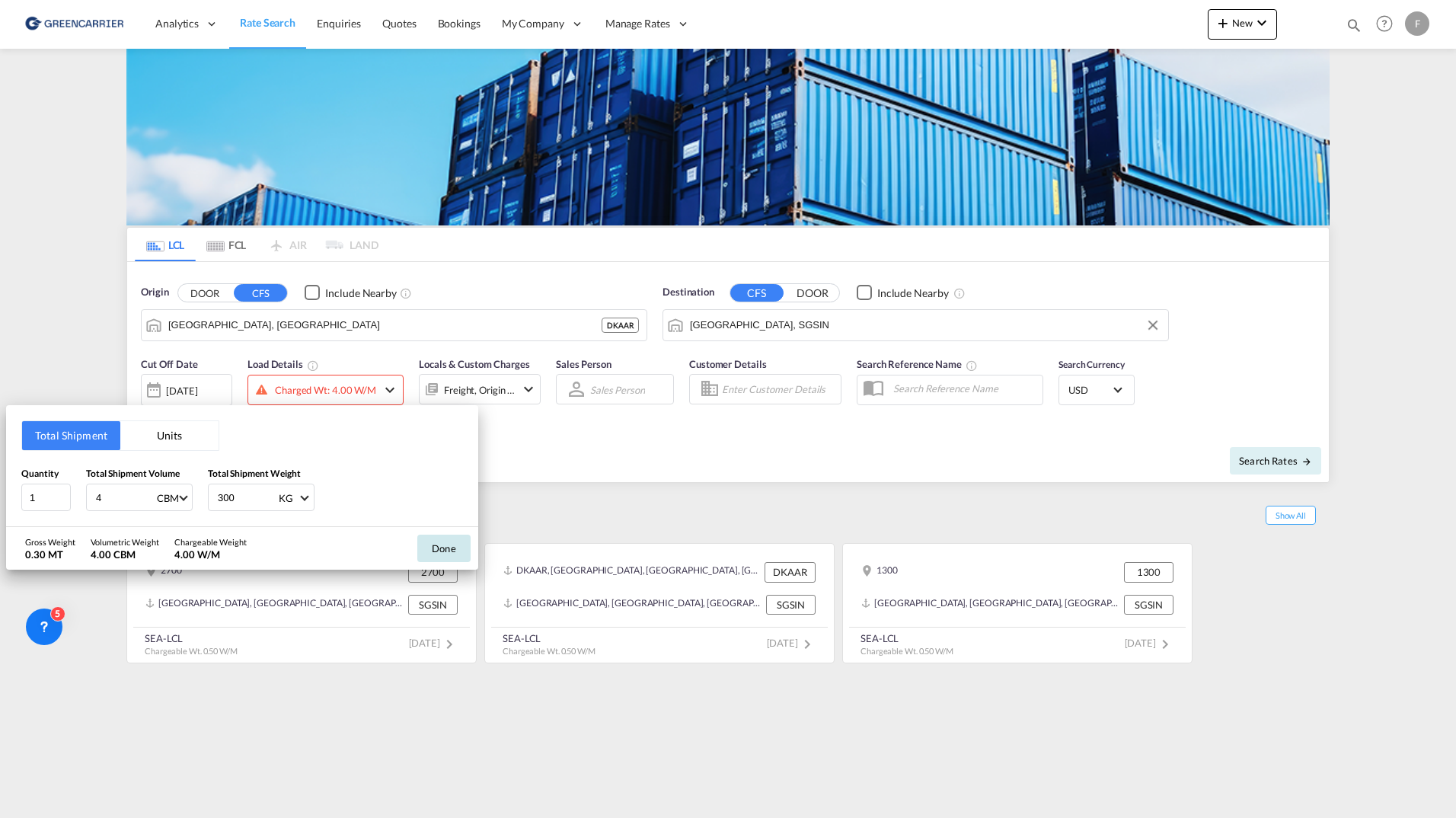
type input "300"
click at [452, 551] on button "Done" at bounding box center [443, 548] width 53 height 27
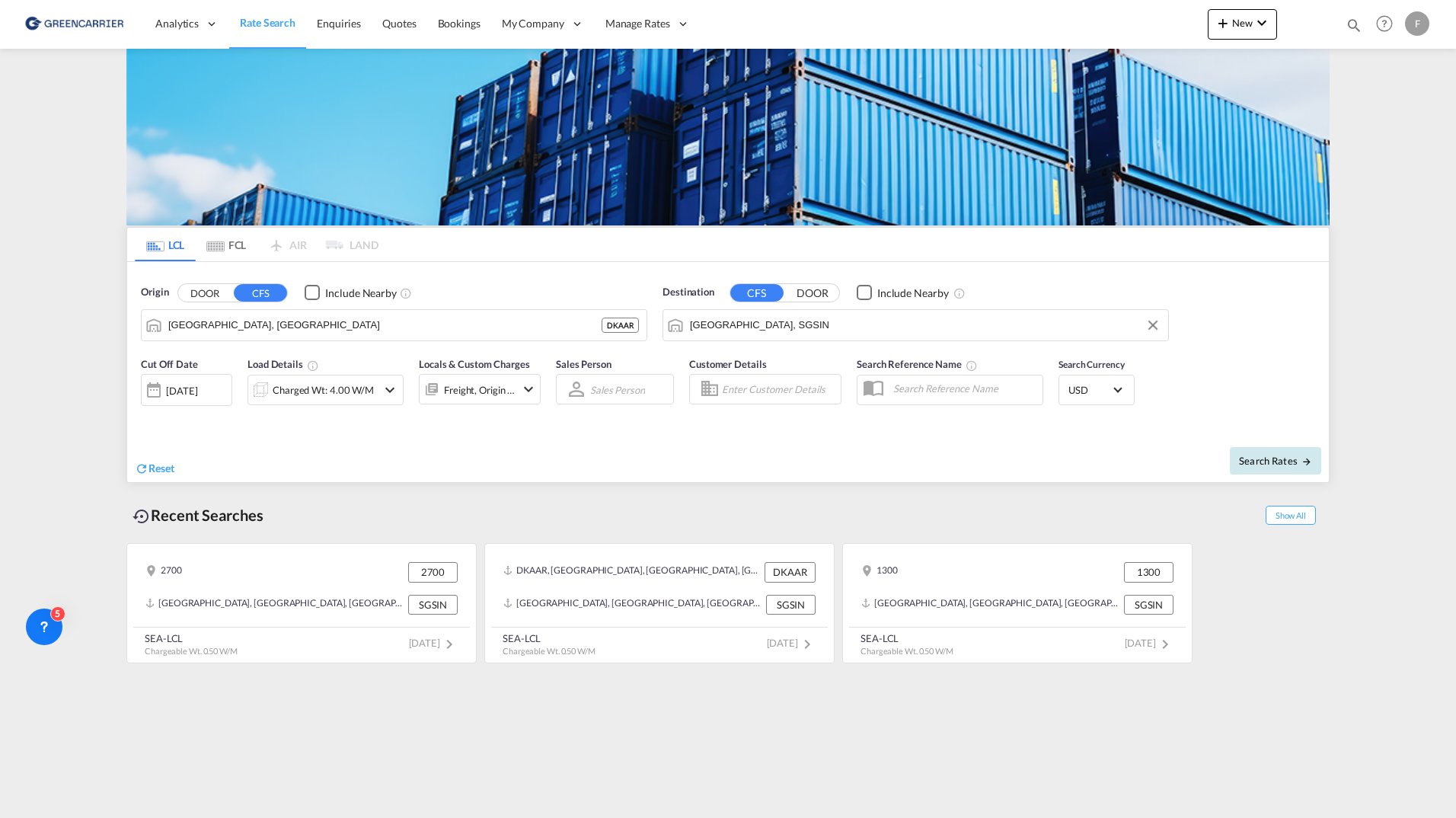
click at [1256, 461] on span "Search Rates" at bounding box center [1275, 461] width 73 height 12
type input "DKAAR to SGSIN / 24 Sep 2025"
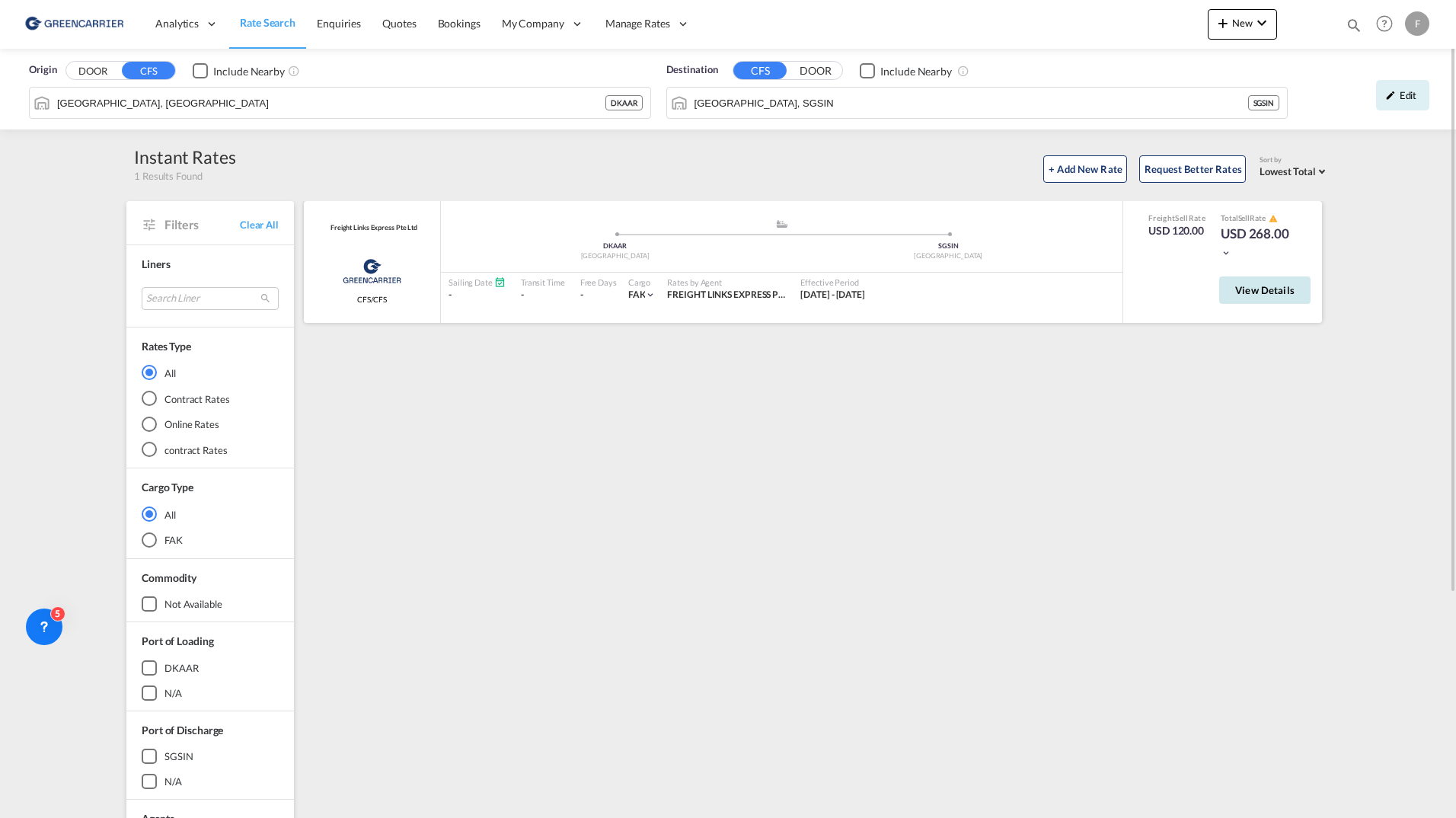
click at [1261, 300] on button "View Details" at bounding box center [1265, 290] width 91 height 27
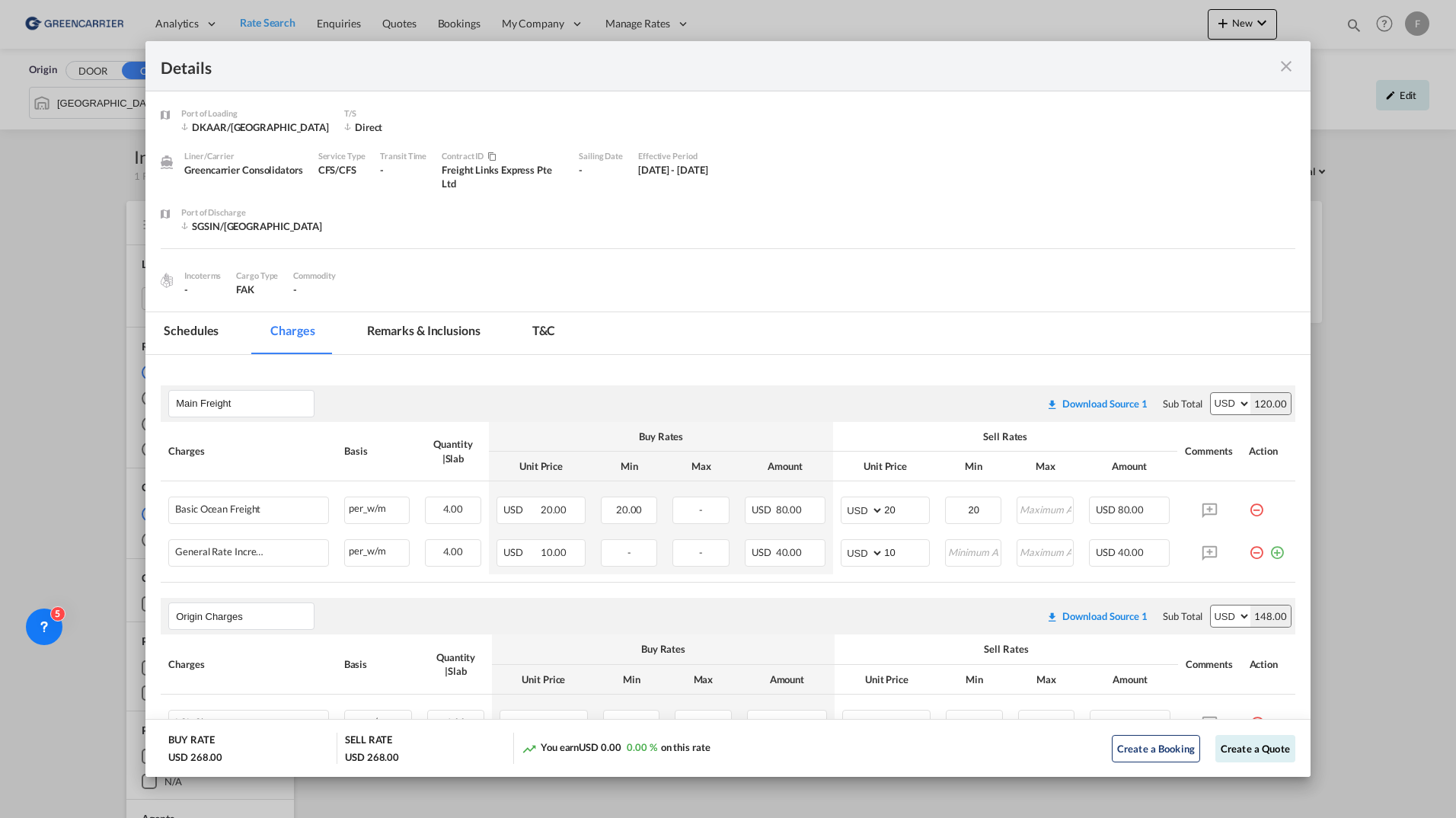
click at [1288, 63] on md-icon "icon-close fg-AAA8AD m-0 cursor" at bounding box center [1287, 66] width 18 height 18
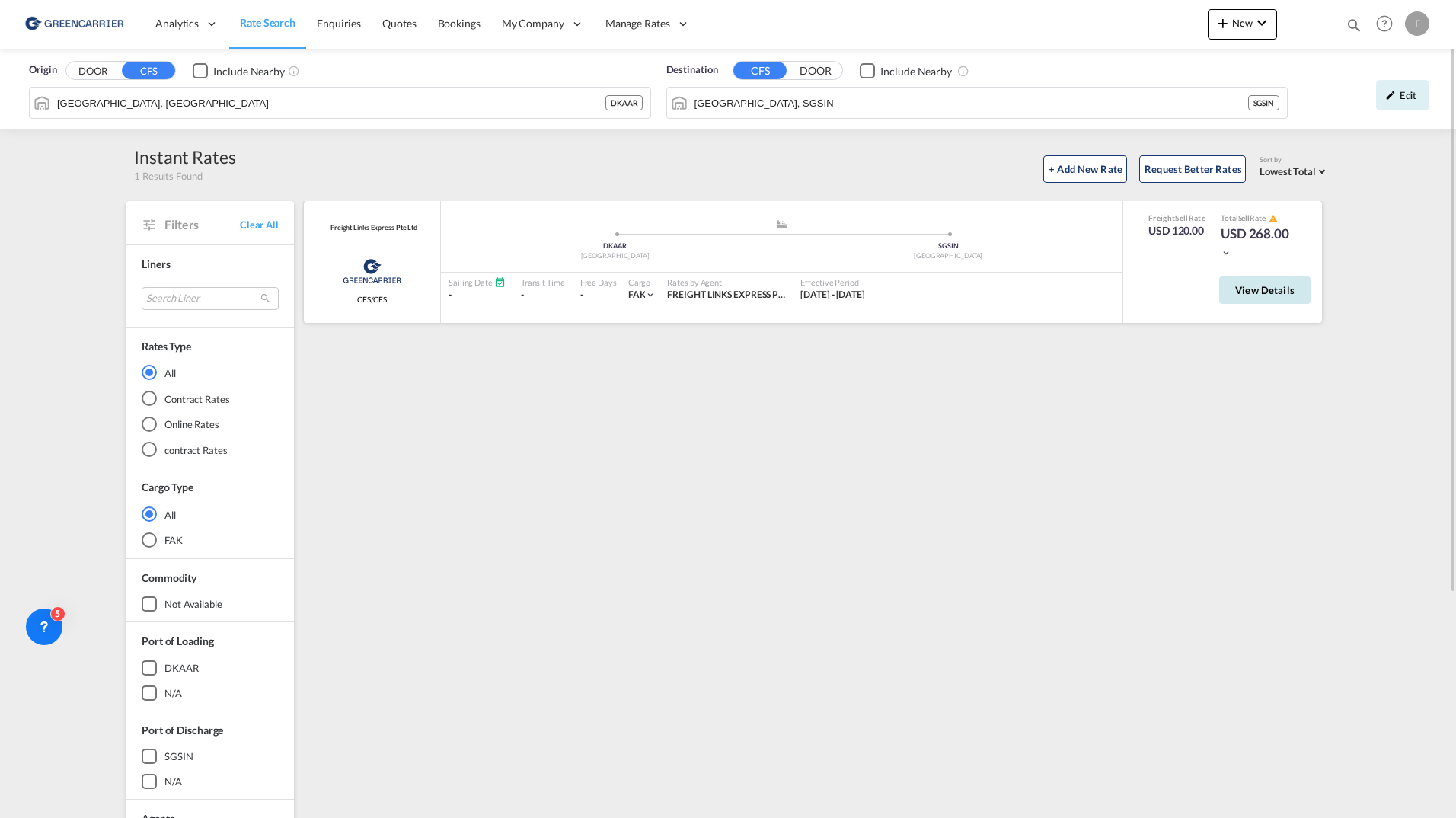
click at [1223, 291] on button "View Details" at bounding box center [1265, 290] width 91 height 27
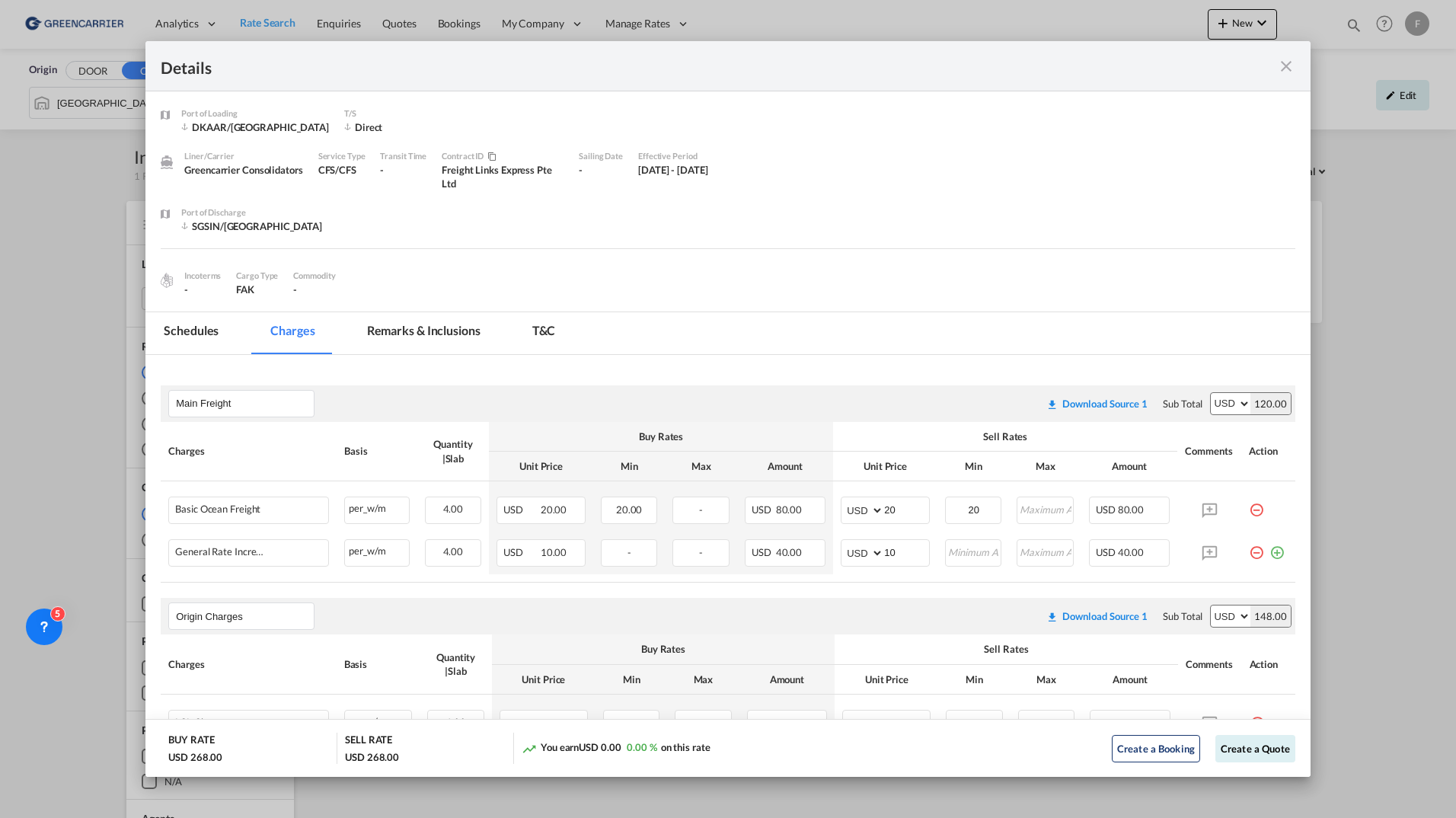
click at [177, 326] on md-tab-item "Schedules" at bounding box center [191, 333] width 91 height 42
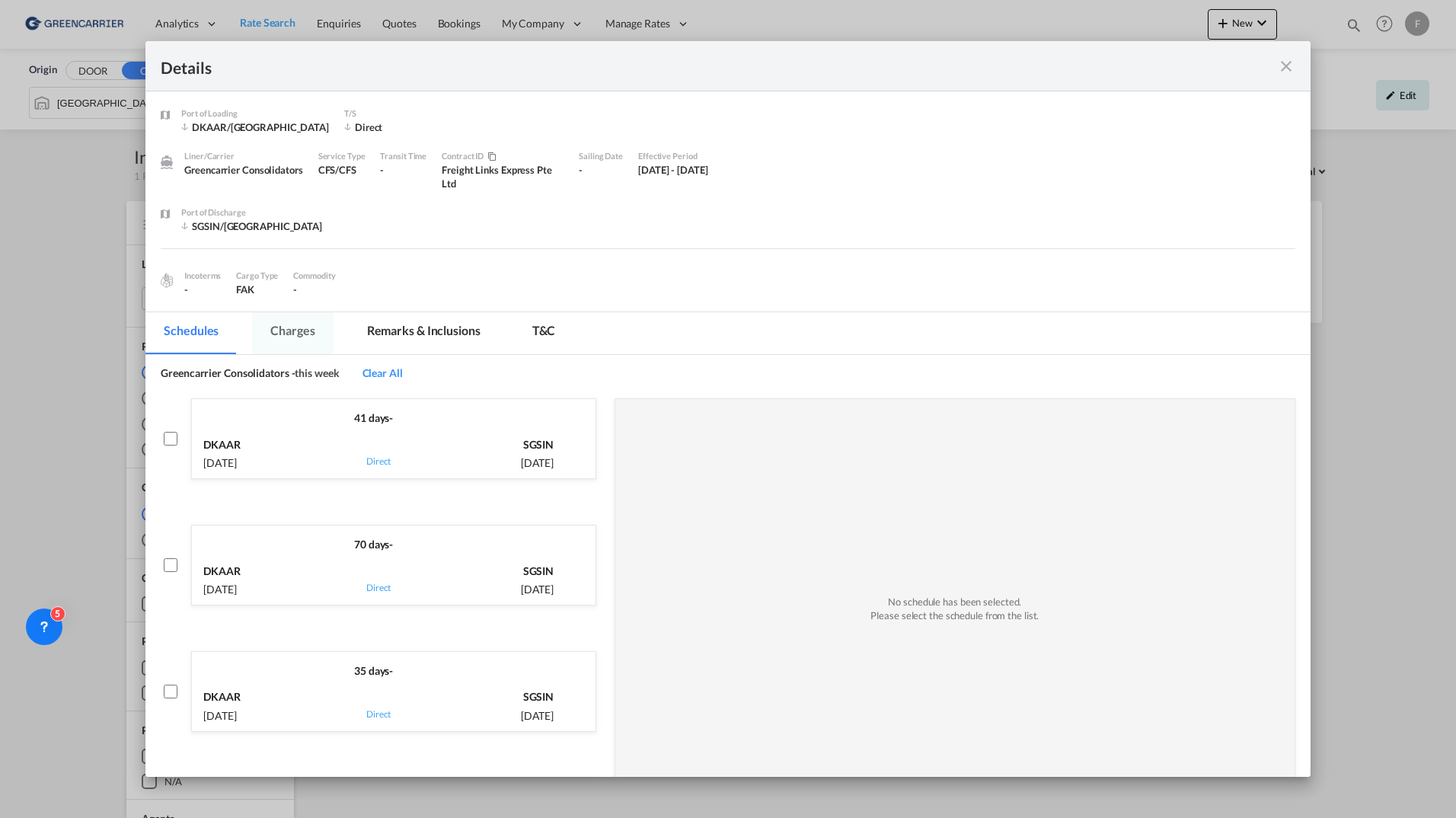
click at [306, 335] on md-tab-item "Charges" at bounding box center [292, 333] width 81 height 42
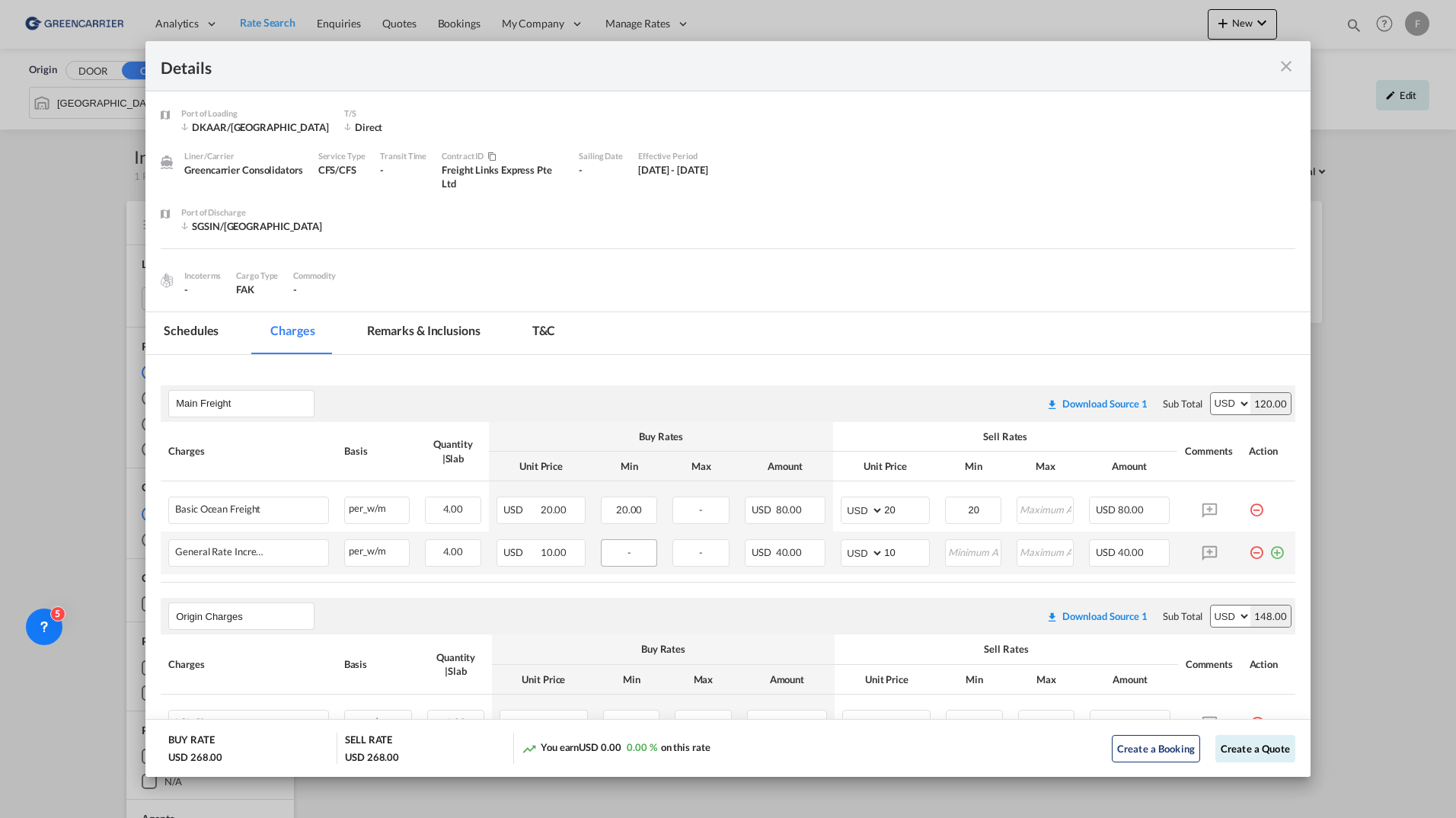
click at [622, 556] on div "-" at bounding box center [629, 553] width 57 height 27
click at [1295, 64] on div "Details" at bounding box center [728, 66] width 1166 height 51
click at [1283, 65] on md-icon "icon-close fg-AAA8AD m-0 cursor" at bounding box center [1287, 66] width 18 height 18
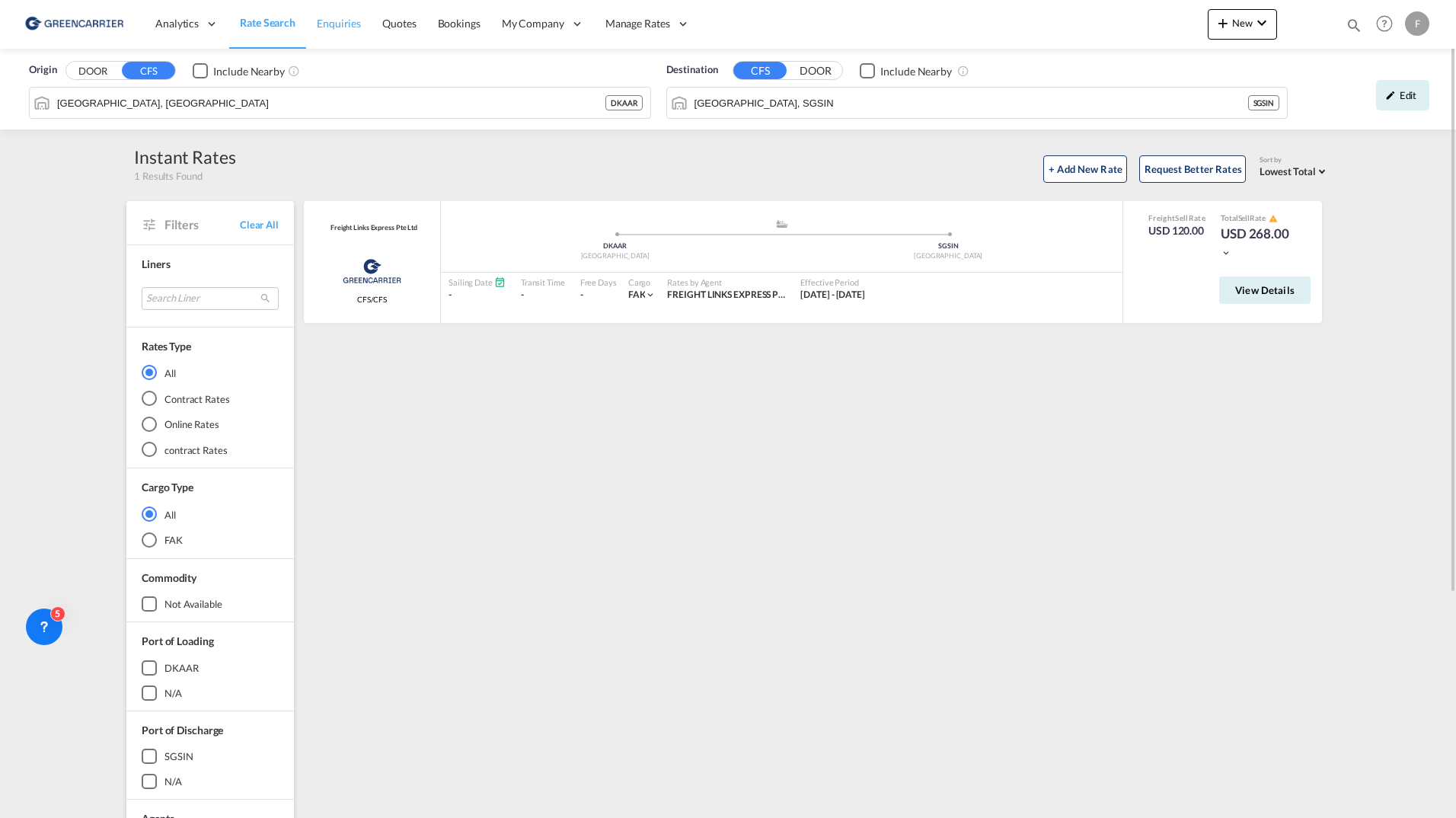
click at [355, 29] on span "Enquiries" at bounding box center [338, 24] width 44 height 13
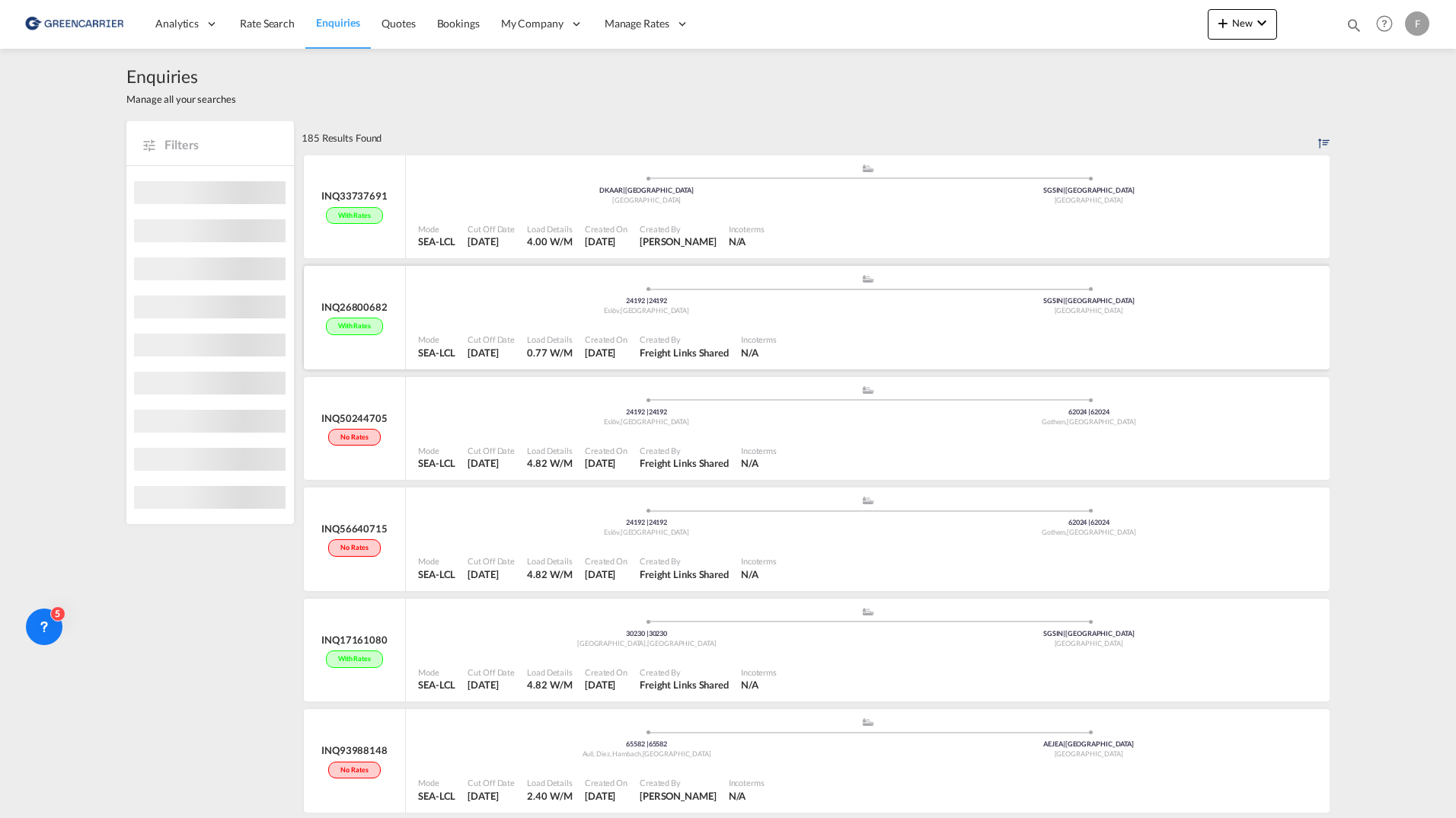
click at [501, 289] on span at bounding box center [647, 289] width 443 height 4
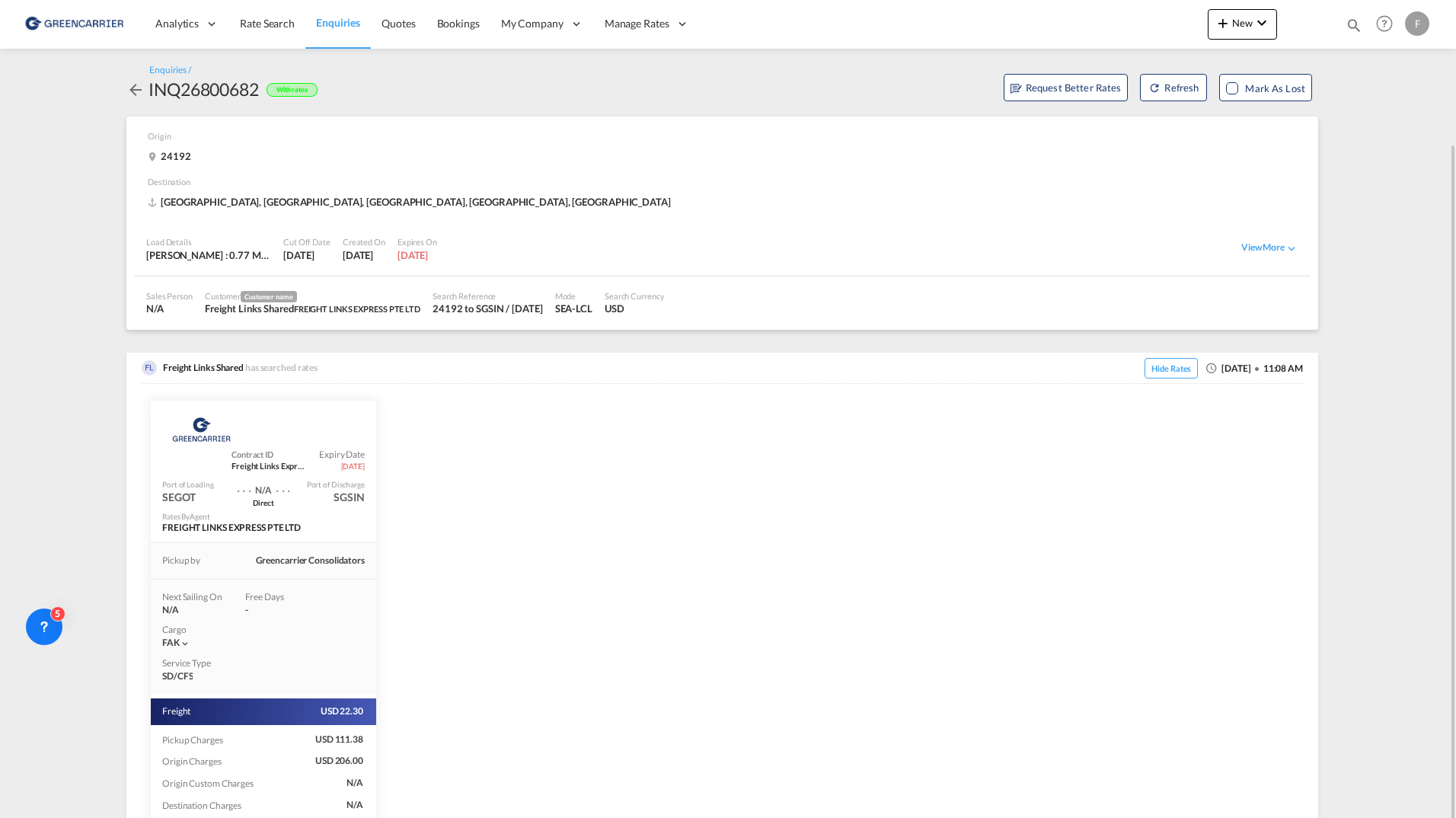
scroll to position [108, 0]
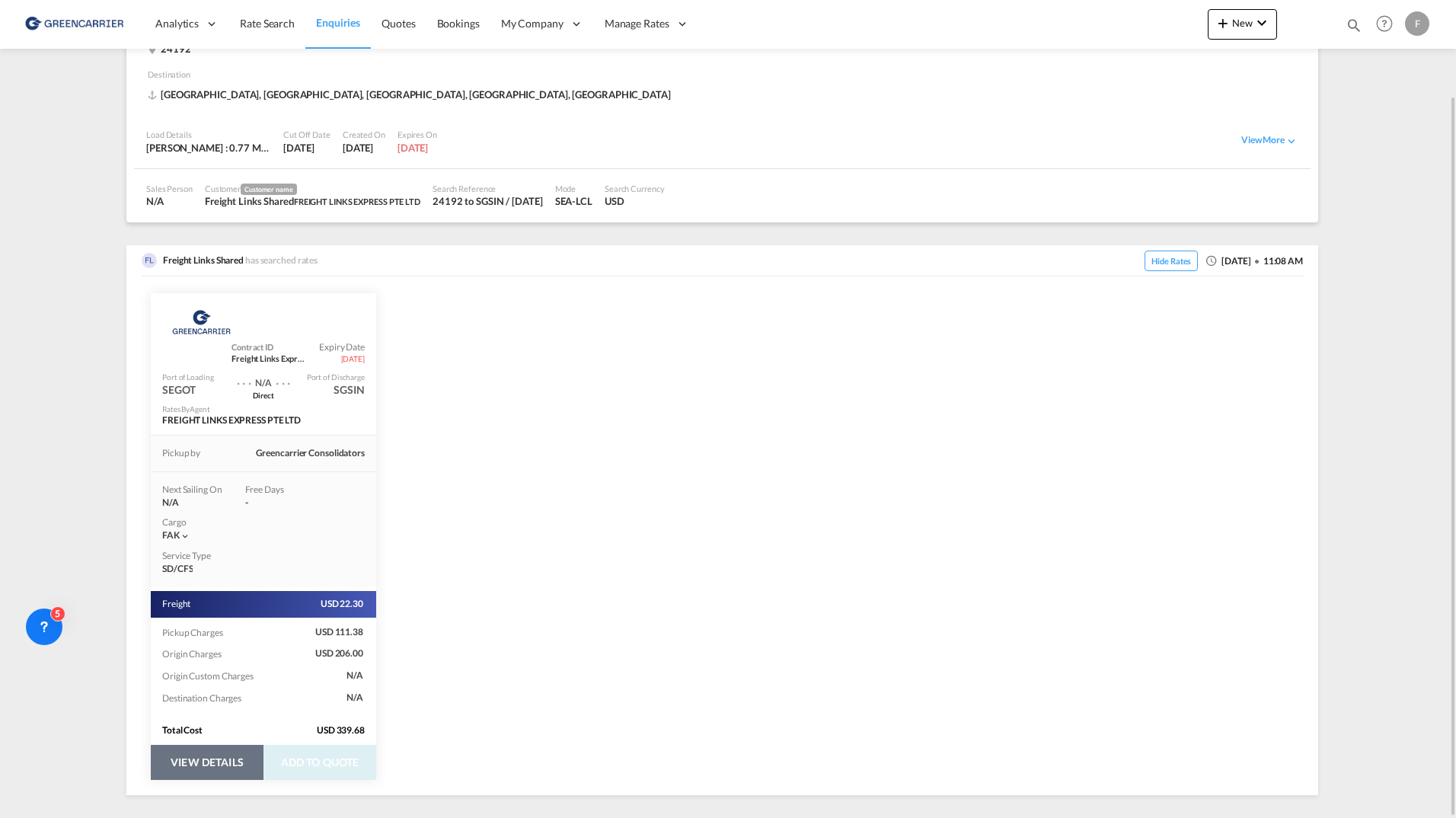
click at [222, 768] on button "VIEW DETAILS" at bounding box center [207, 762] width 113 height 35
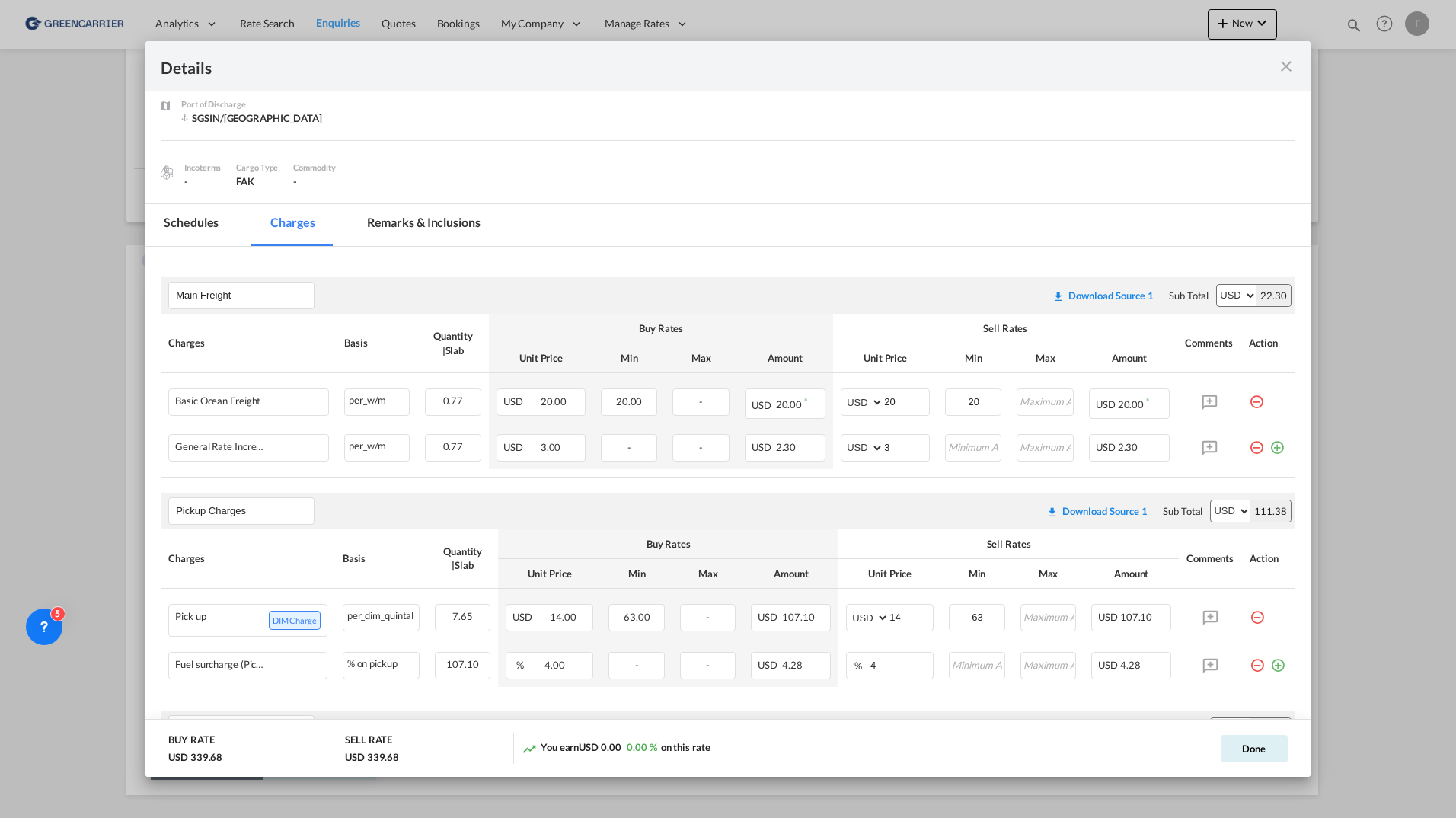
scroll to position [133, 0]
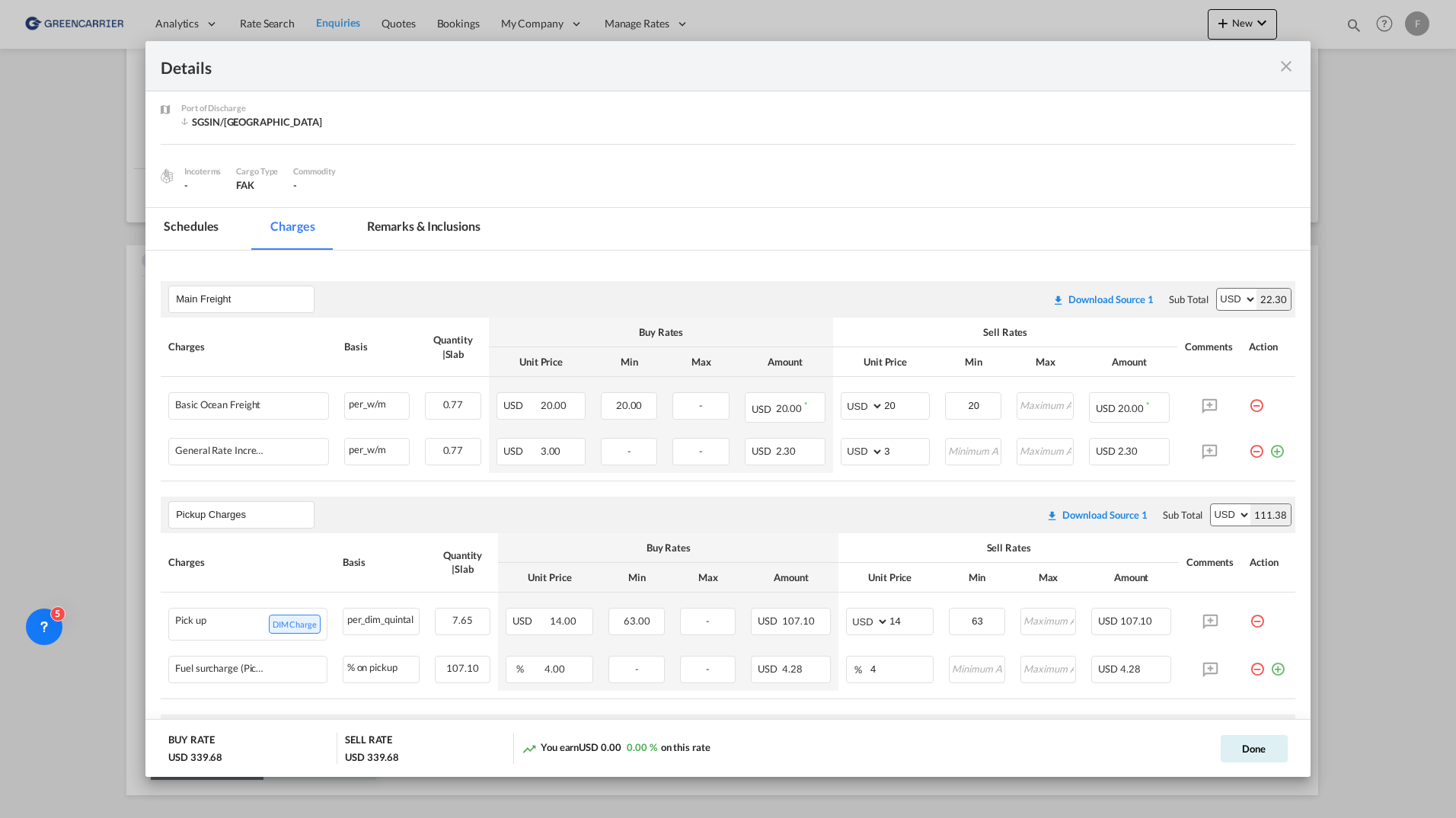
click at [1289, 64] on md-icon "icon-close fg-AAA8AD m-0 cursor" at bounding box center [1287, 66] width 18 height 18
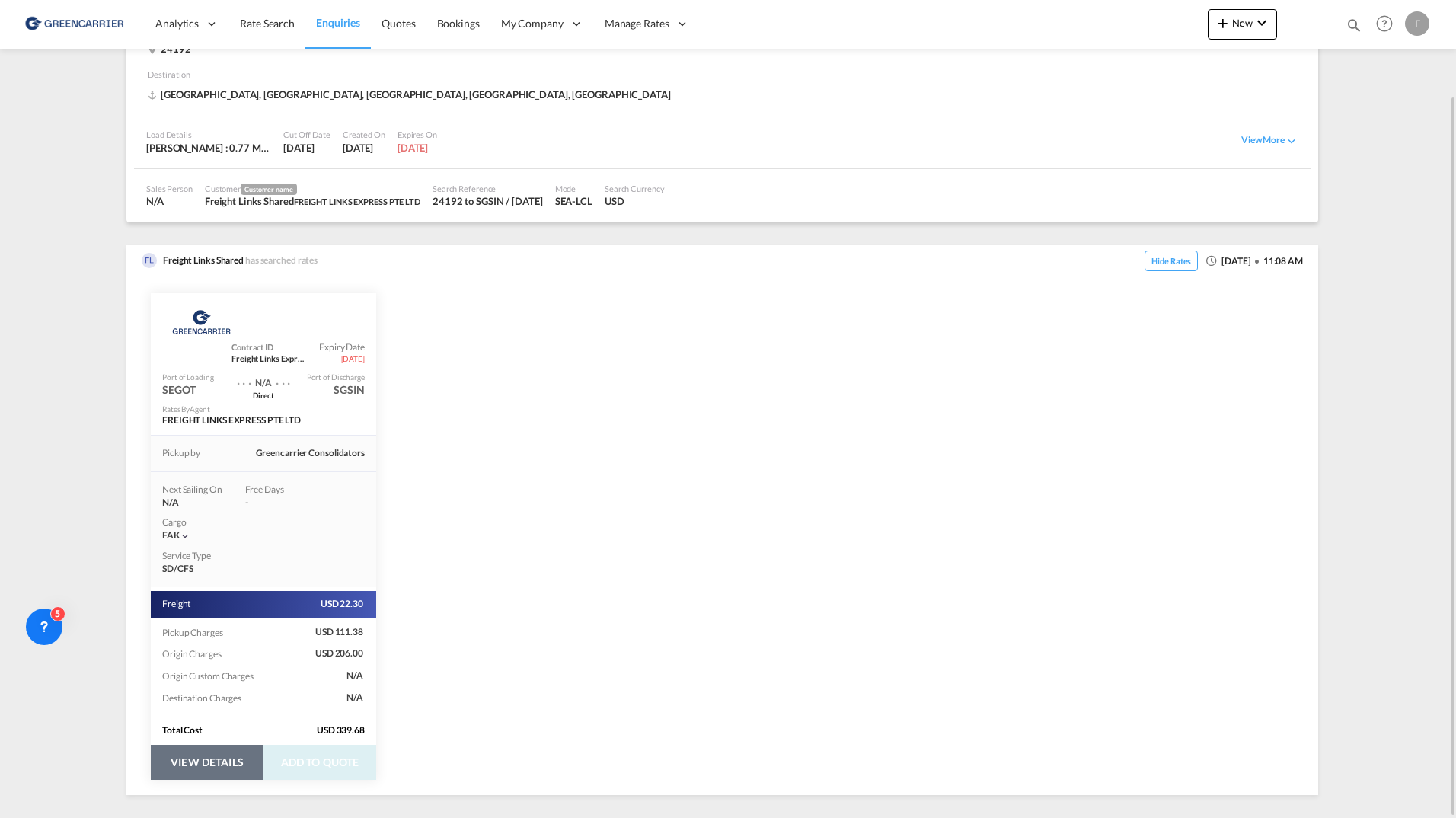
click at [574, 493] on div "Greencarrier Consolidators Contract ID Freight Links Express Pte Ltd Expiry Dat…" at bounding box center [723, 536] width 1162 height 518
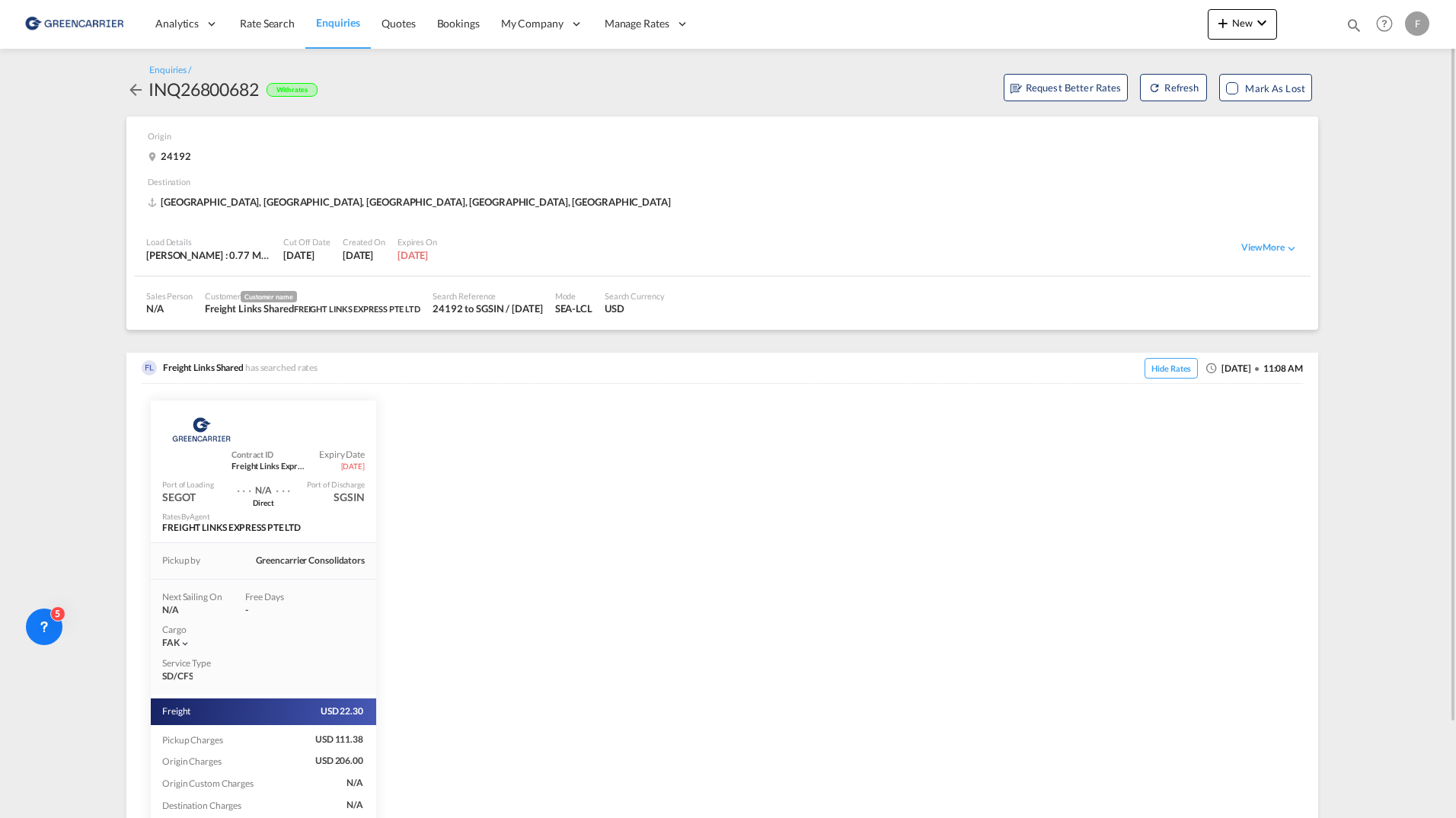
click at [133, 88] on md-icon "icon-arrow-left" at bounding box center [136, 90] width 18 height 18
